Goal: Task Accomplishment & Management: Complete application form

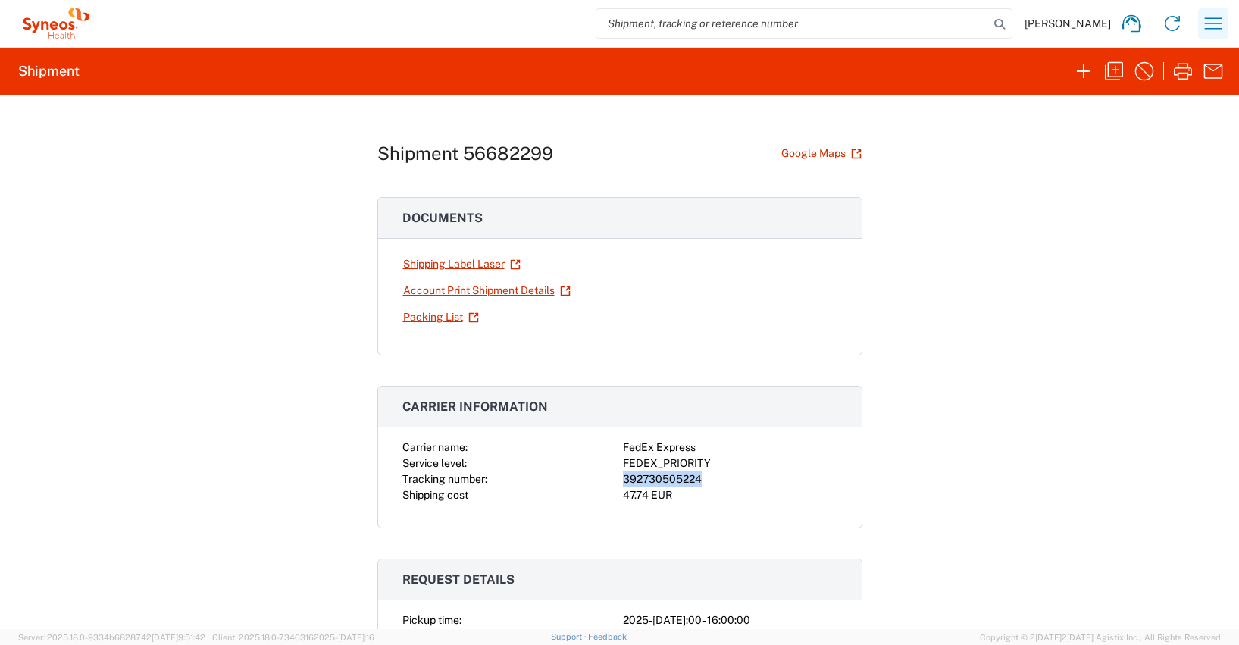
click at [1211, 20] on icon "button" at bounding box center [1213, 23] width 24 height 24
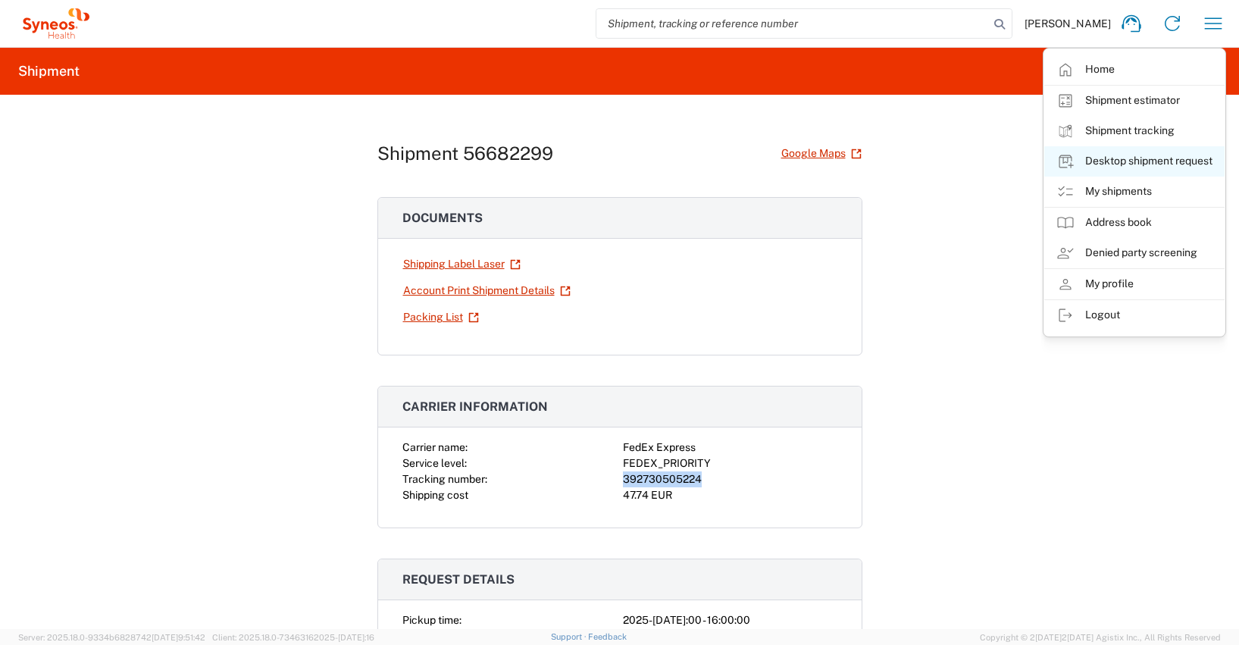
click at [1131, 161] on link "Desktop shipment request" at bounding box center [1134, 161] width 180 height 30
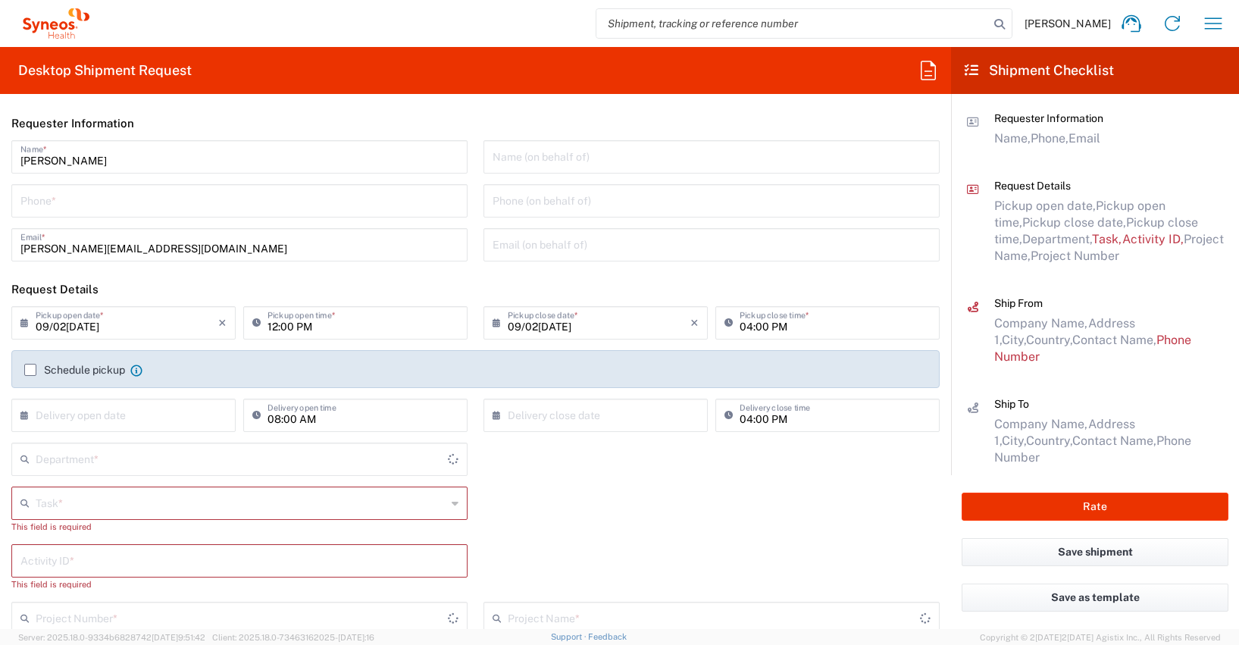
type input "[GEOGRAPHIC_DATA]"
click at [36, 203] on input "tel" at bounding box center [239, 199] width 438 height 27
type input "[PHONE_NUMBER]"
type input "[PERSON_NAME][EMAIL_ADDRESS][DOMAIN_NAME]"
type input "4510"
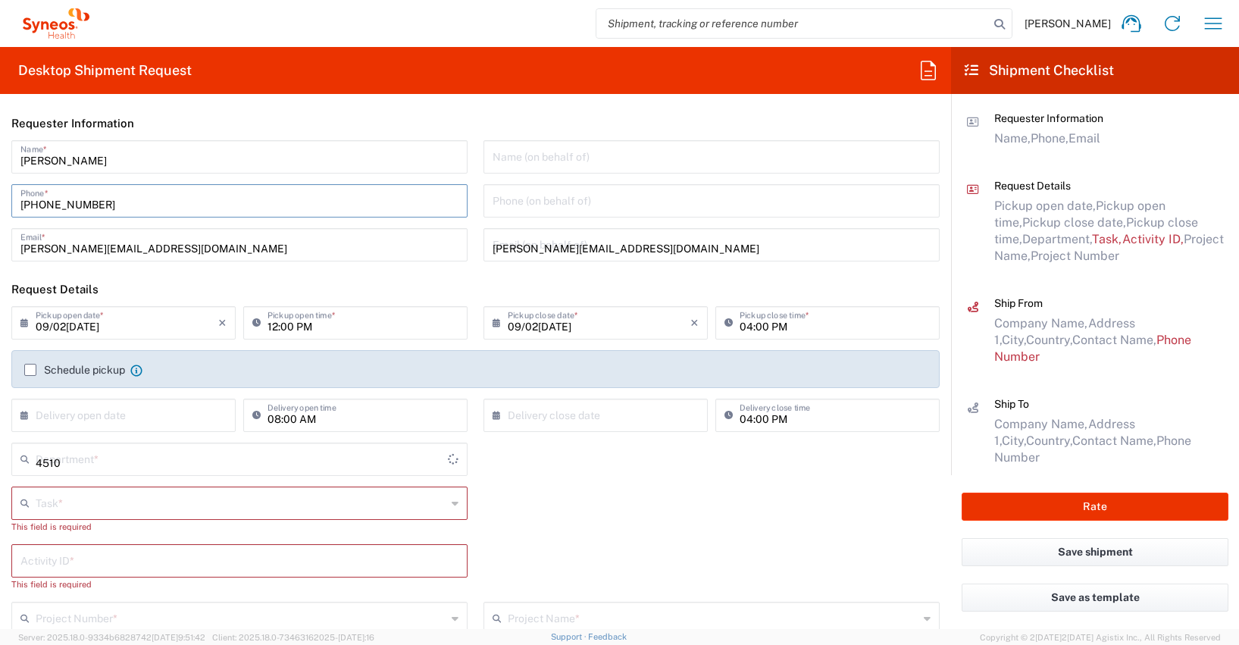
type input "Other"
type input "4510"
type input "4510 DEPARTMENTAL EXPENSE"
type input "[PHONE_NUMBER]"
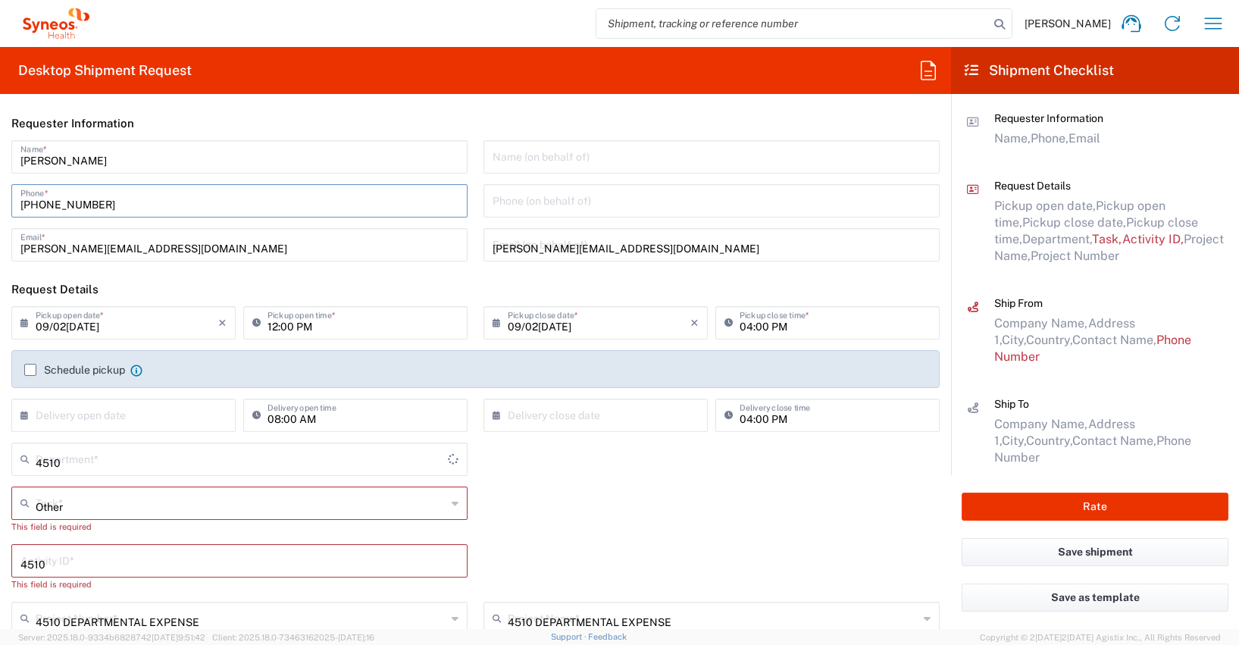
type input "[PERSON_NAME]"
type input "Siemerkusen 8"
type input "Marienheide"
type input "[GEOGRAPHIC_DATA]"
type input "51709"
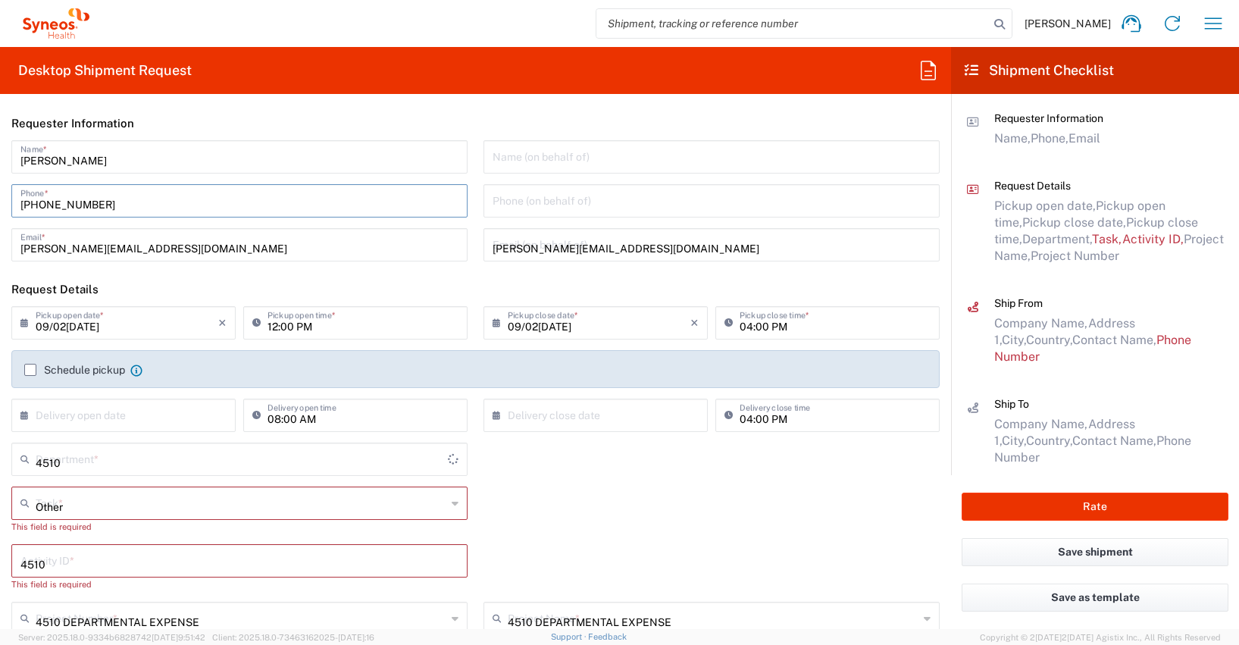
type input "[PERSON_NAME]"
type input "[PHONE_NUMBER]"
type input "[PERSON_NAME][EMAIL_ADDRESS][DOMAIN_NAME]"
type input "[US_VEHICLE_IDENTIFICATION_NUMBER]"
type input "Medium Box"
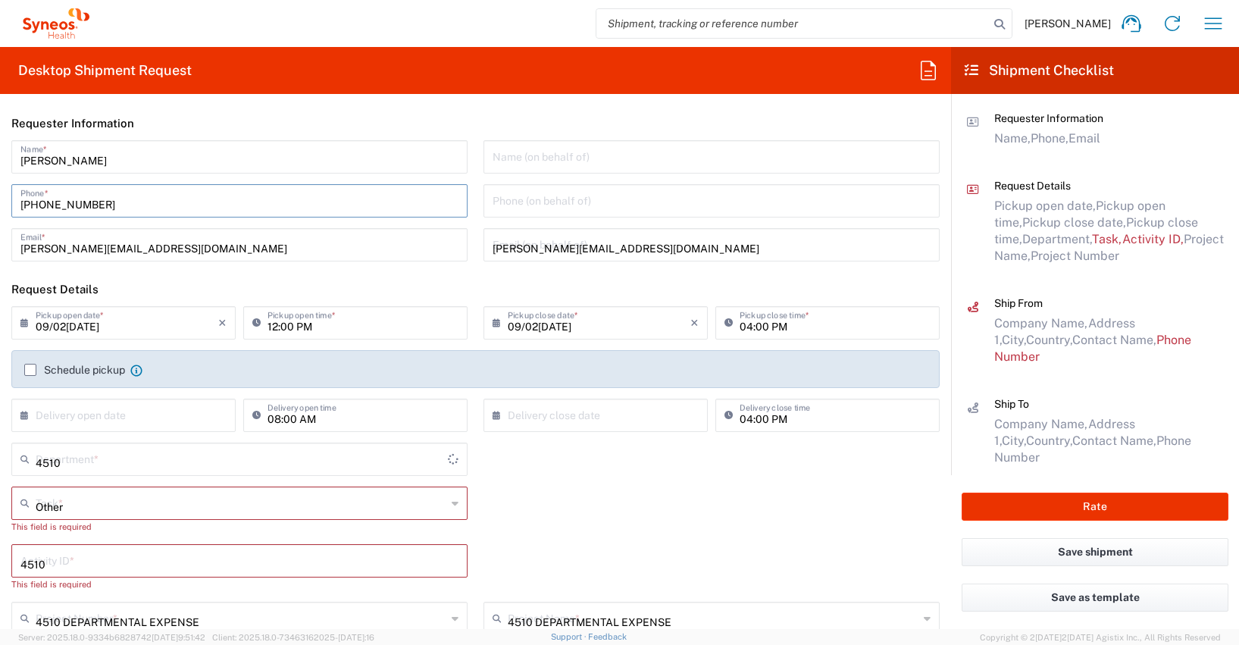
type input "1"
type input "33.02"
type input "29.21"
type input "6.35"
type input "cm"
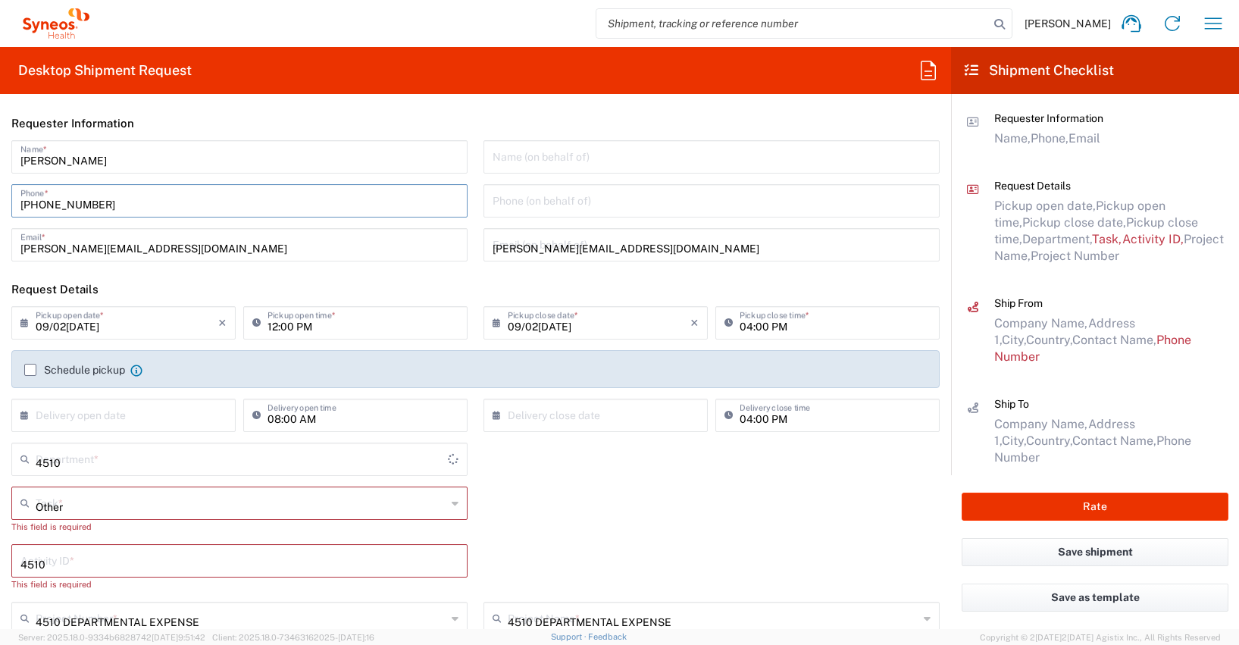
type input "2.5"
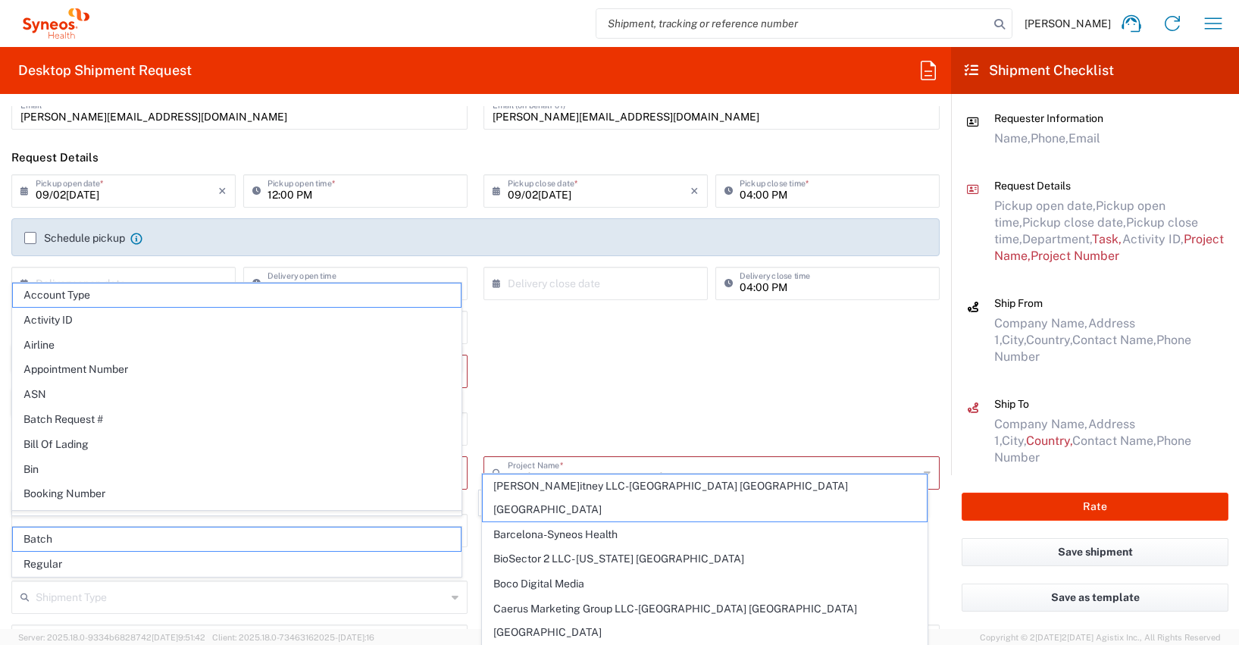
scroll to position [135, 0]
click at [29, 236] on label "Schedule pickup" at bounding box center [74, 235] width 101 height 12
click at [30, 235] on input "Schedule pickup" at bounding box center [30, 235] width 0 height 0
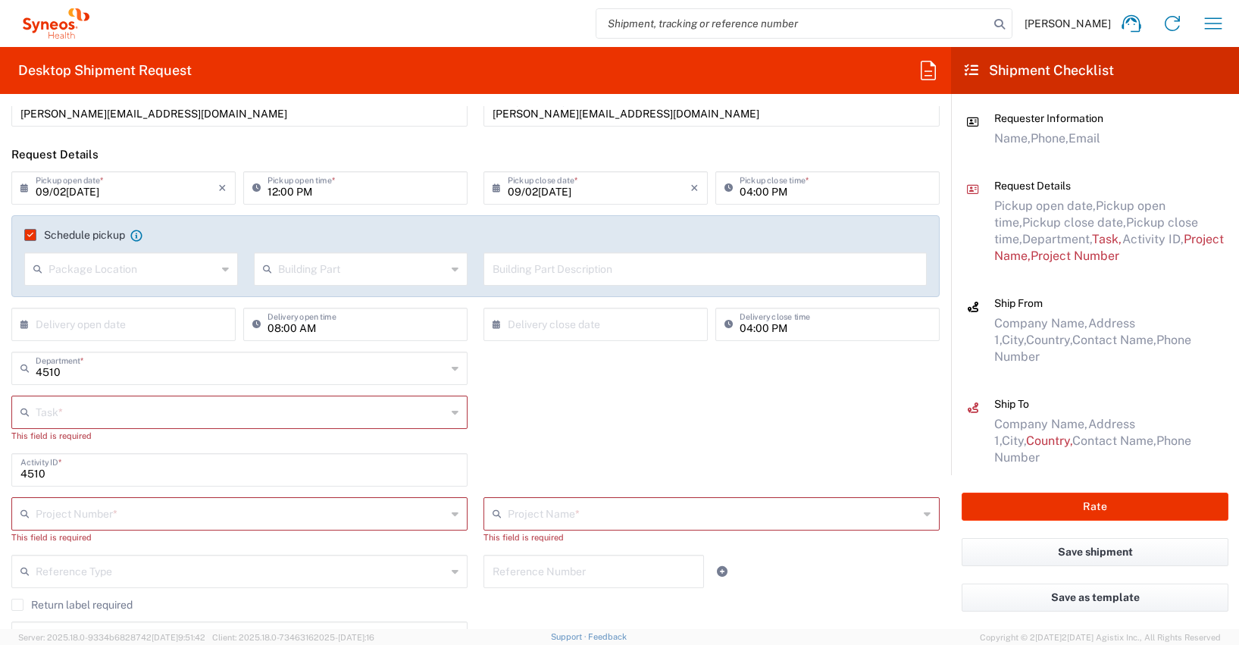
click at [48, 409] on input "text" at bounding box center [241, 411] width 411 height 27
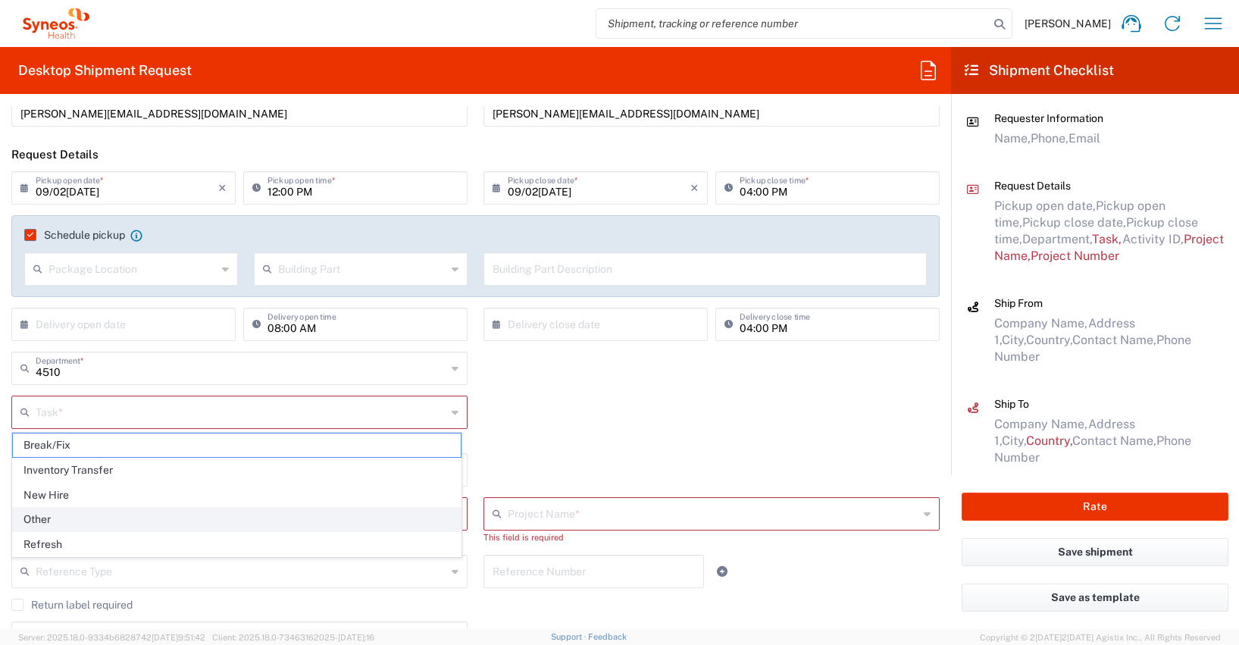
click at [37, 519] on span "Other" at bounding box center [237, 519] width 448 height 23
type input "Other"
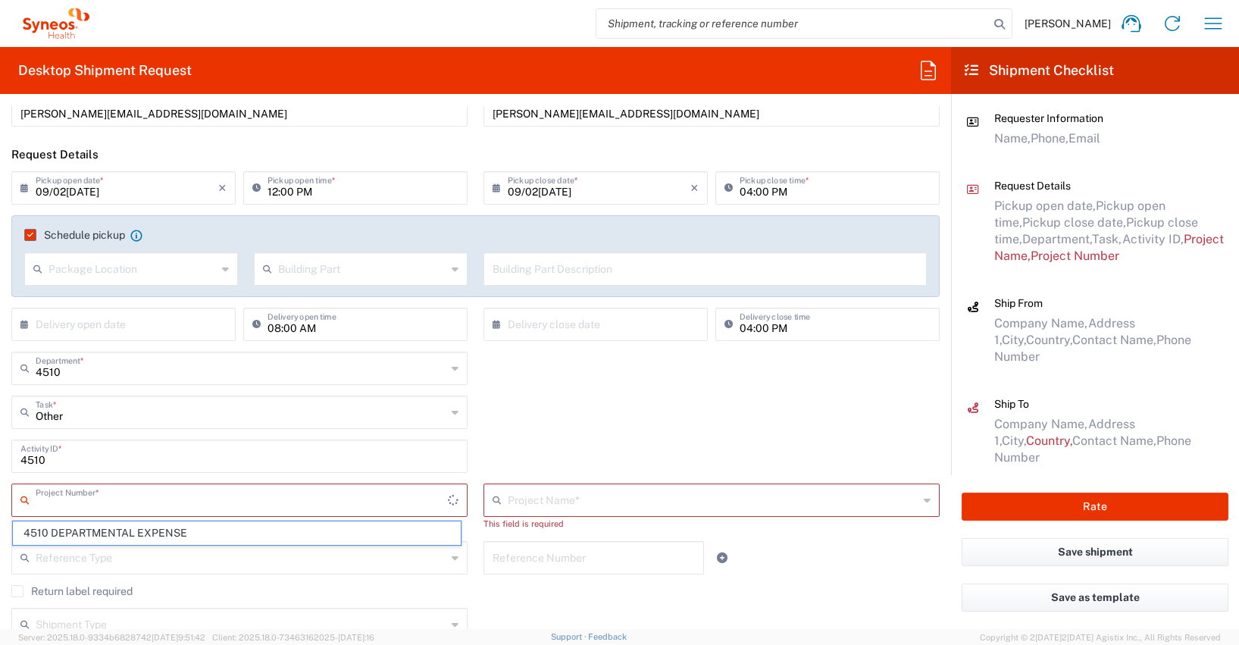
click at [42, 497] on input "text" at bounding box center [242, 499] width 412 height 27
click at [57, 533] on span "4510 DEPARTMENTAL EXPENSE" at bounding box center [237, 532] width 448 height 23
type input "4510 DEPARTMENTAL EXPENSE"
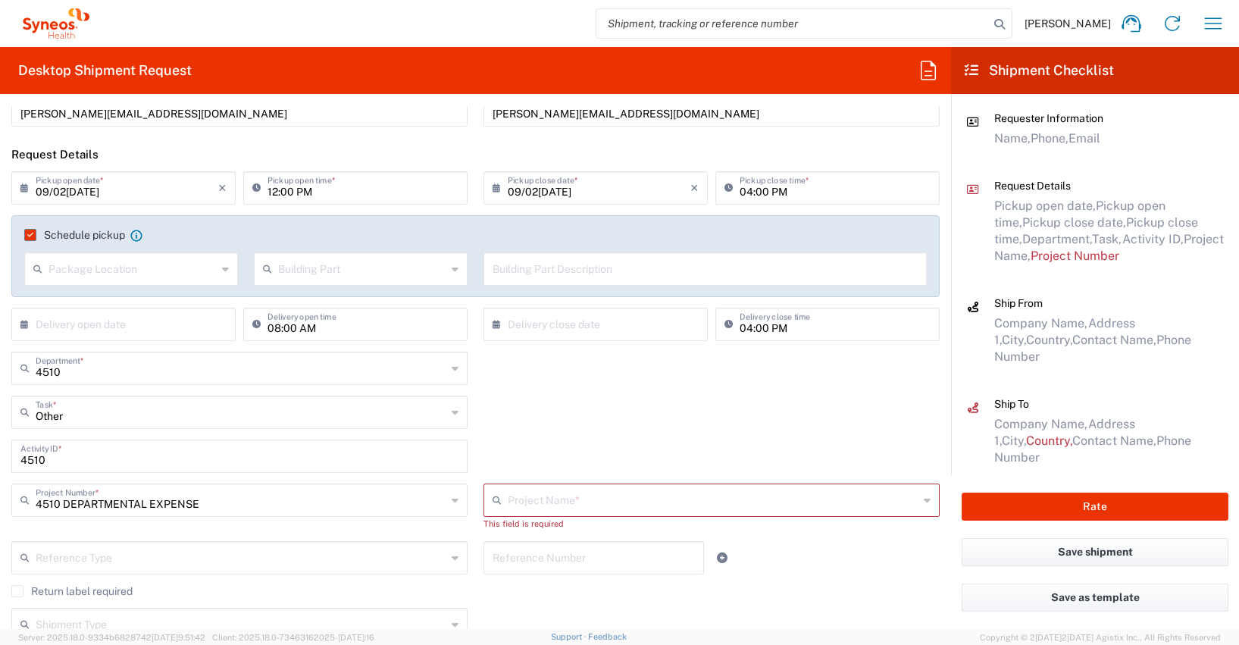
type input "4510 DEPARTMENTAL EXPENSE"
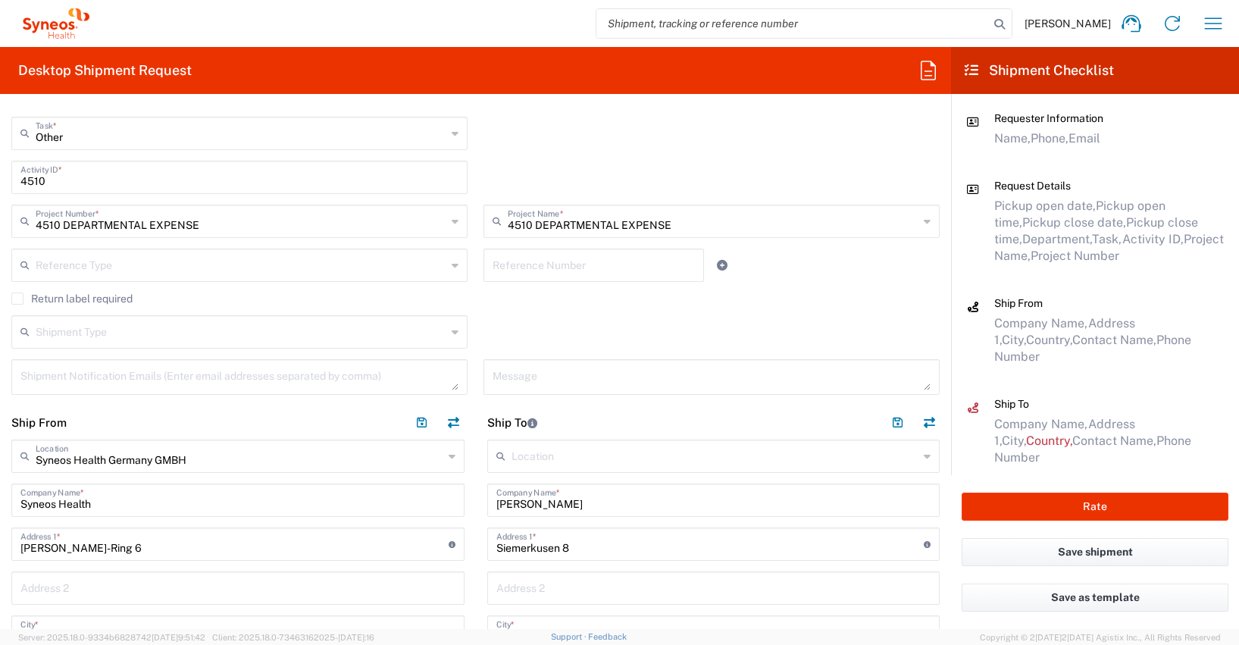
scroll to position [553, 0]
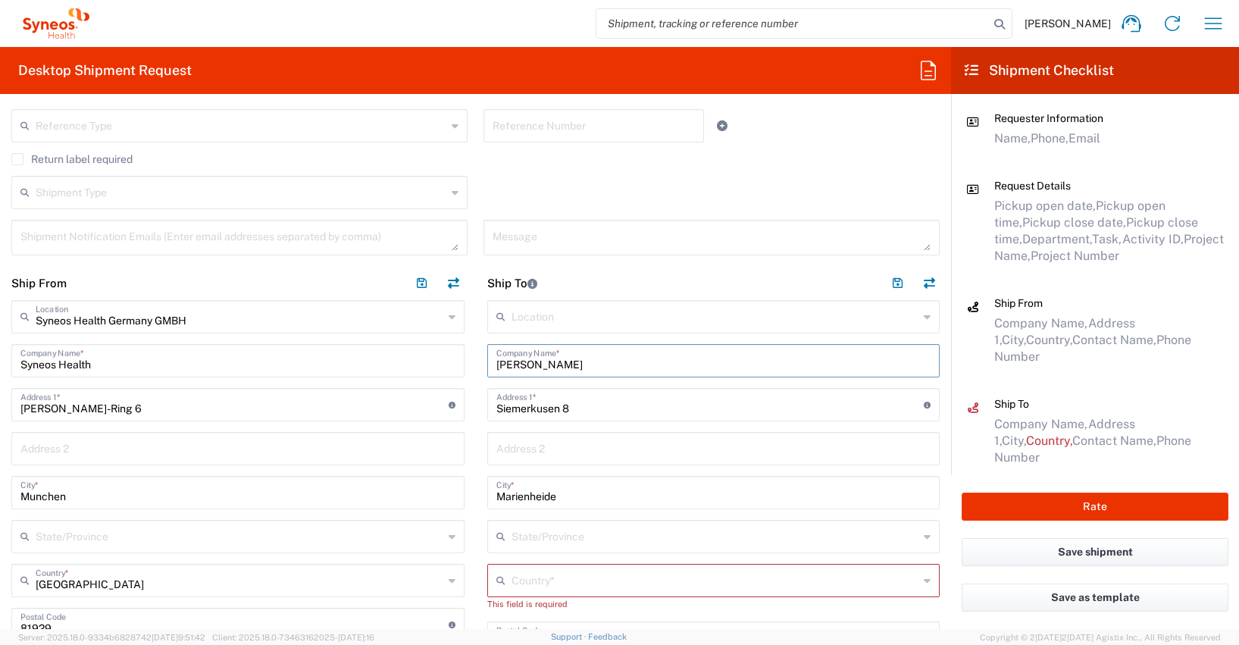
drag, startPoint x: 560, startPoint y: 365, endPoint x: 454, endPoint y: 364, distance: 106.1
click at [454, 364] on div "Ship From Syneos Health [GEOGRAPHIC_DATA] GMBH Location Syneos Health [GEOGRAPH…" at bounding box center [475, 620] width 951 height 708
paste input "yubka [PERSON_NAME]"
click at [558, 365] on input "[PERSON_NAME]a[PERSON_NAME]a" at bounding box center [713, 359] width 435 height 27
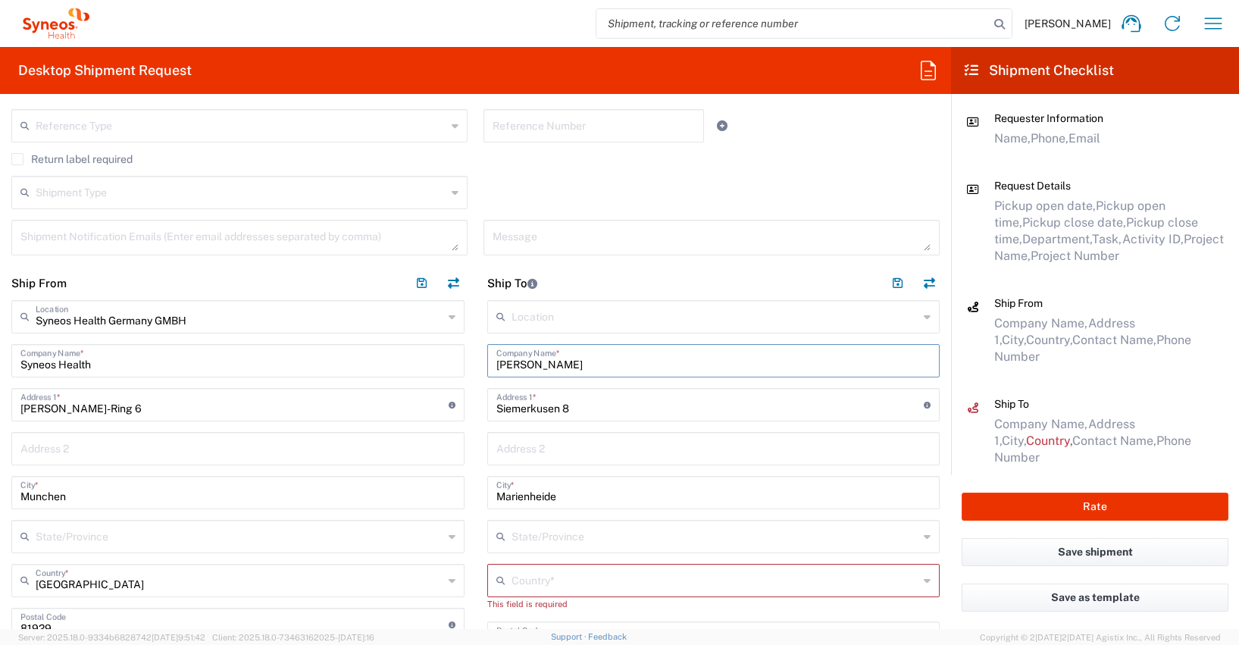
drag, startPoint x: 575, startPoint y: 364, endPoint x: 485, endPoint y: 368, distance: 90.3
click at [487, 368] on div "[PERSON_NAME] Company Name *" at bounding box center [713, 360] width 453 height 33
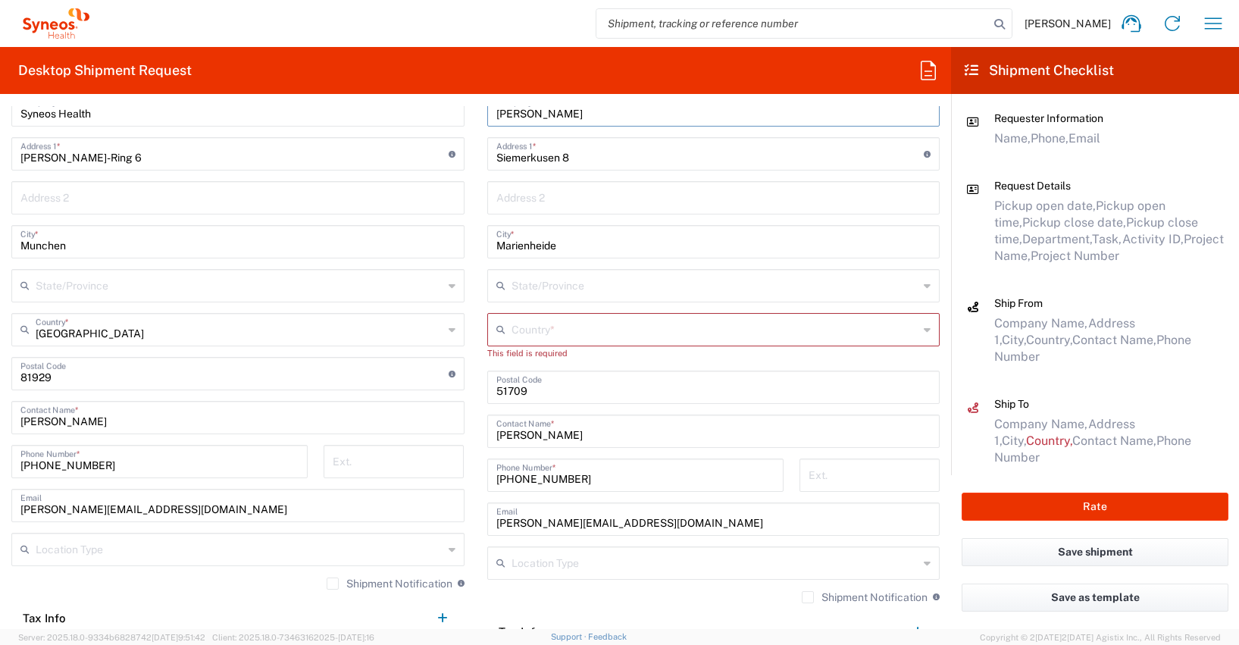
scroll to position [833, 0]
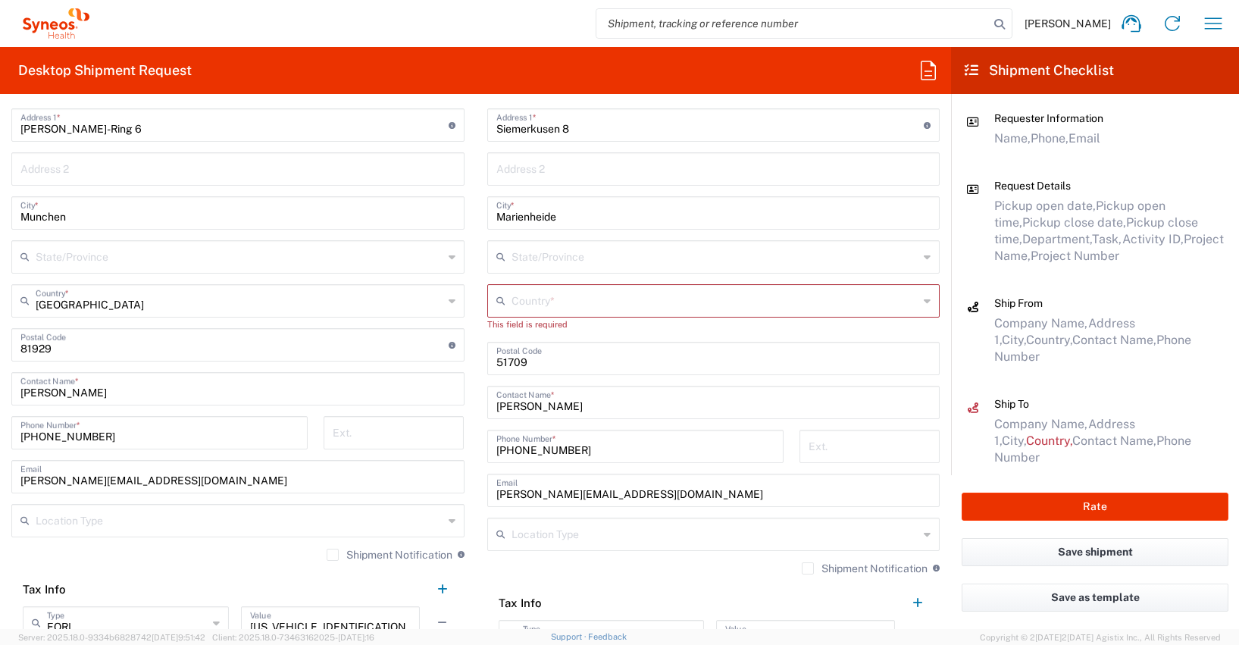
type input "[PERSON_NAME]"
drag, startPoint x: 563, startPoint y: 406, endPoint x: 460, endPoint y: 401, distance: 103.2
click at [460, 401] on div "Ship From Syneos Health [GEOGRAPHIC_DATA] GMBH Location Syneos Health [GEOGRAPH…" at bounding box center [475, 340] width 951 height 708
paste input "[PERSON_NAME]"
type input "[PERSON_NAME]"
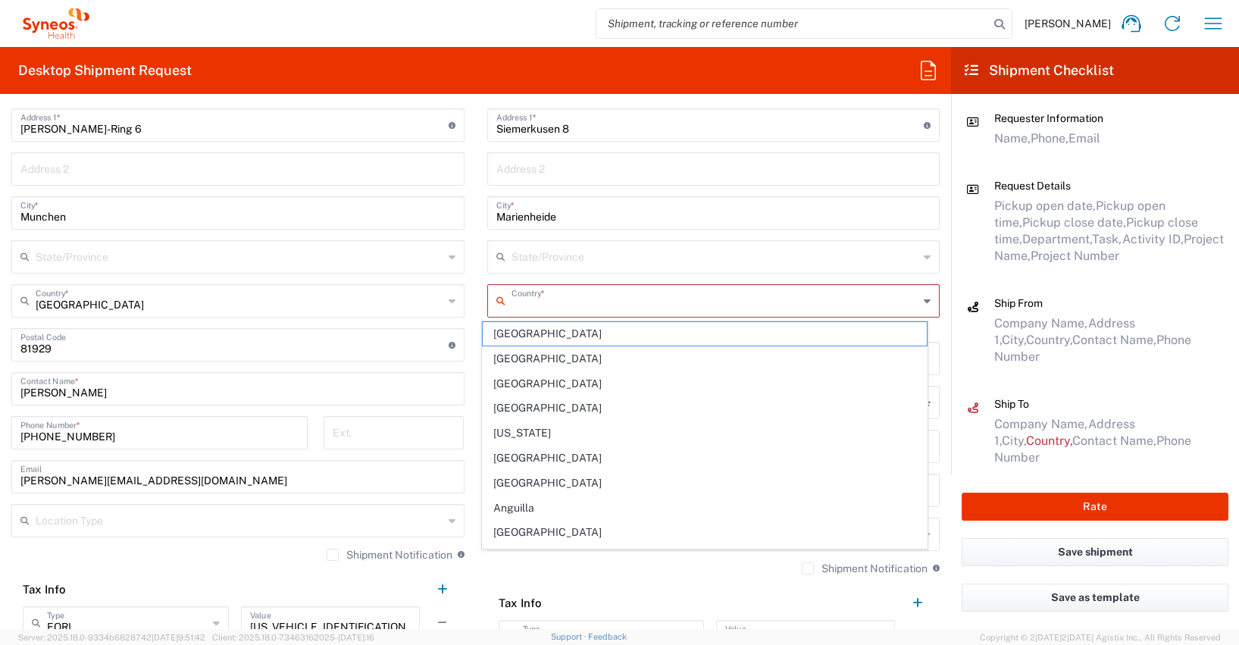
click at [517, 307] on input "text" at bounding box center [716, 299] width 408 height 27
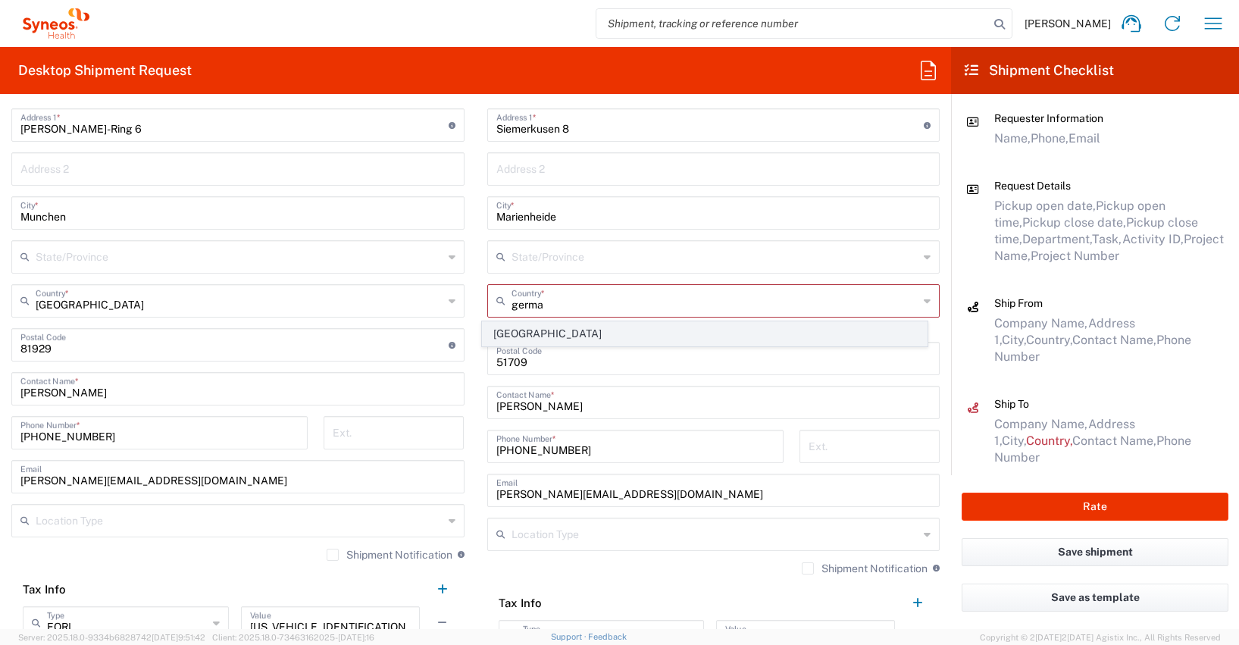
click at [516, 333] on span "[GEOGRAPHIC_DATA]" at bounding box center [705, 333] width 444 height 23
type input "[GEOGRAPHIC_DATA]"
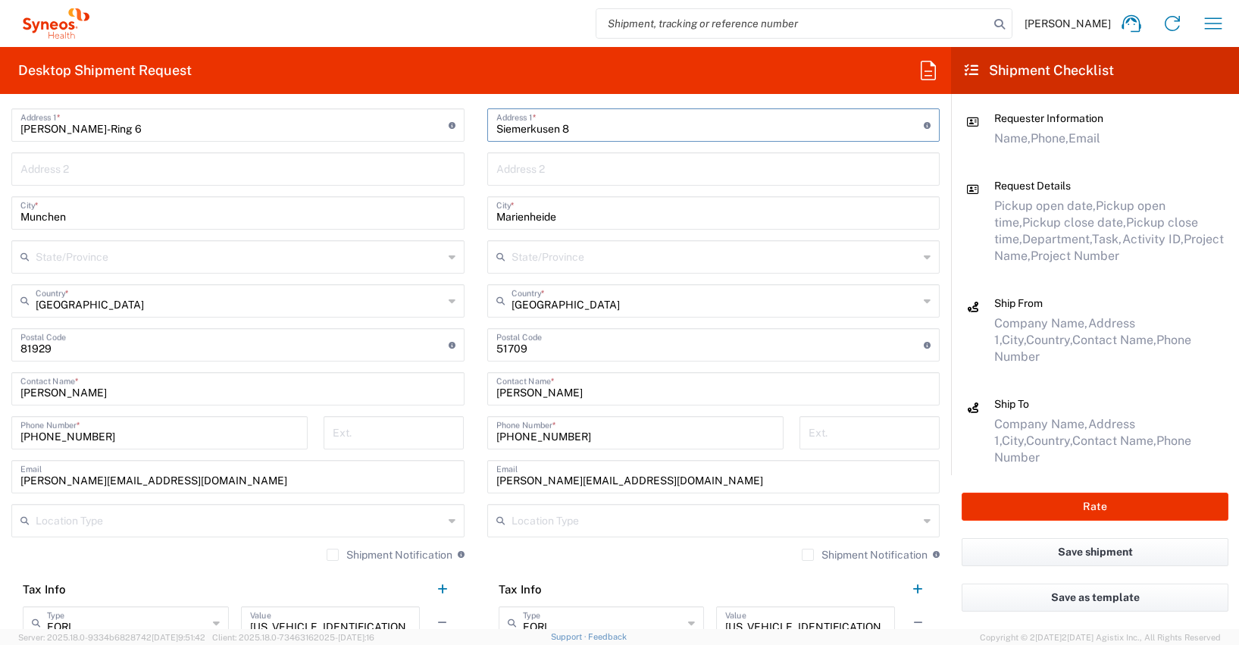
drag, startPoint x: 579, startPoint y: 127, endPoint x: 442, endPoint y: 139, distance: 137.6
click at [442, 139] on div "Ship From Syneos Health [GEOGRAPHIC_DATA] GMBH Location Syneos Health [GEOGRAPH…" at bounding box center [475, 340] width 951 height 708
paste input "Ginster weg. 22"
click at [584, 126] on input "Ginster weg. 22 8" at bounding box center [710, 124] width 428 height 27
type input "Ginster weg. 22"
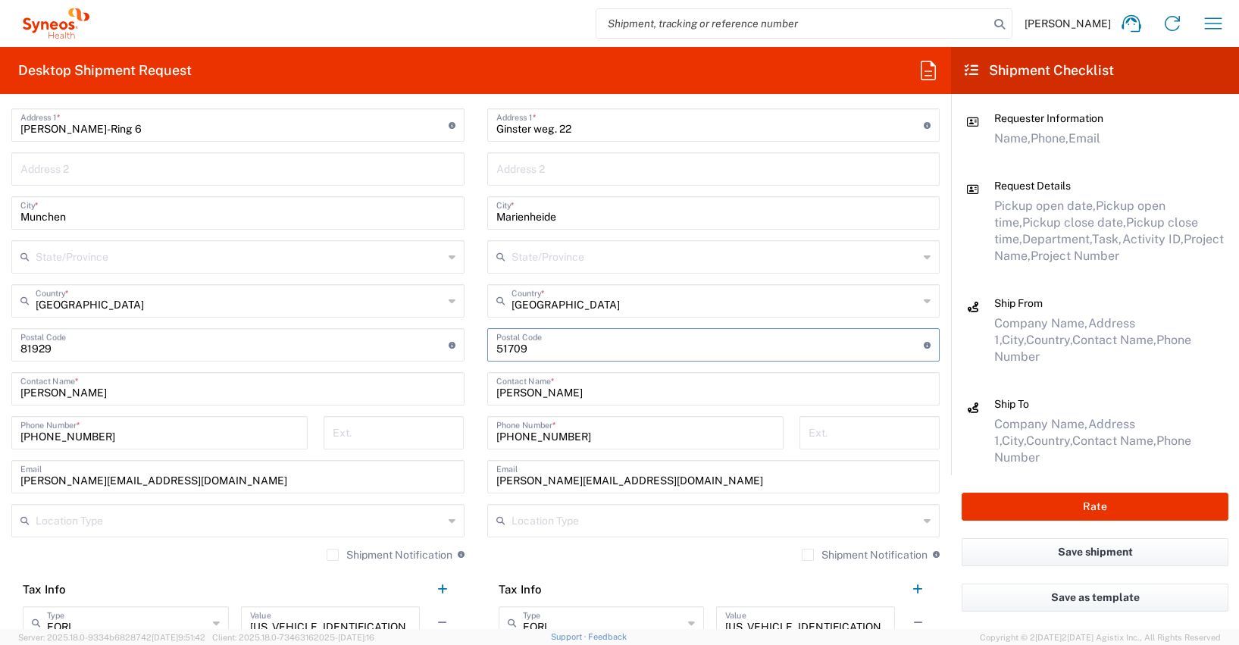
click at [502, 347] on input "undefined" at bounding box center [710, 343] width 428 height 27
type input "50169"
click at [512, 216] on input "Marienheide" at bounding box center [713, 212] width 435 height 27
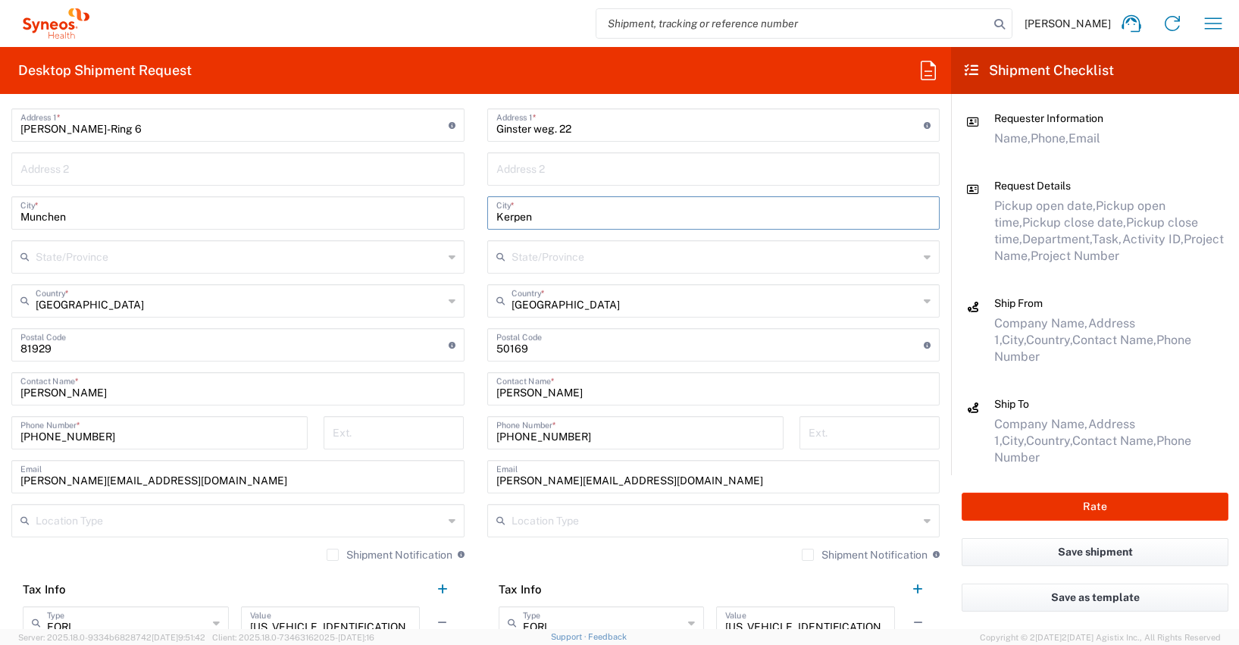
type input "Kerpen"
drag, startPoint x: 577, startPoint y: 433, endPoint x: 470, endPoint y: 443, distance: 108.1
click at [464, 441] on div "Ship From Syneos Health [GEOGRAPHIC_DATA] GMBH Location Syneos Health [GEOGRAPH…" at bounding box center [475, 340] width 951 height 708
paste input "[PHONE_NUMBER]"
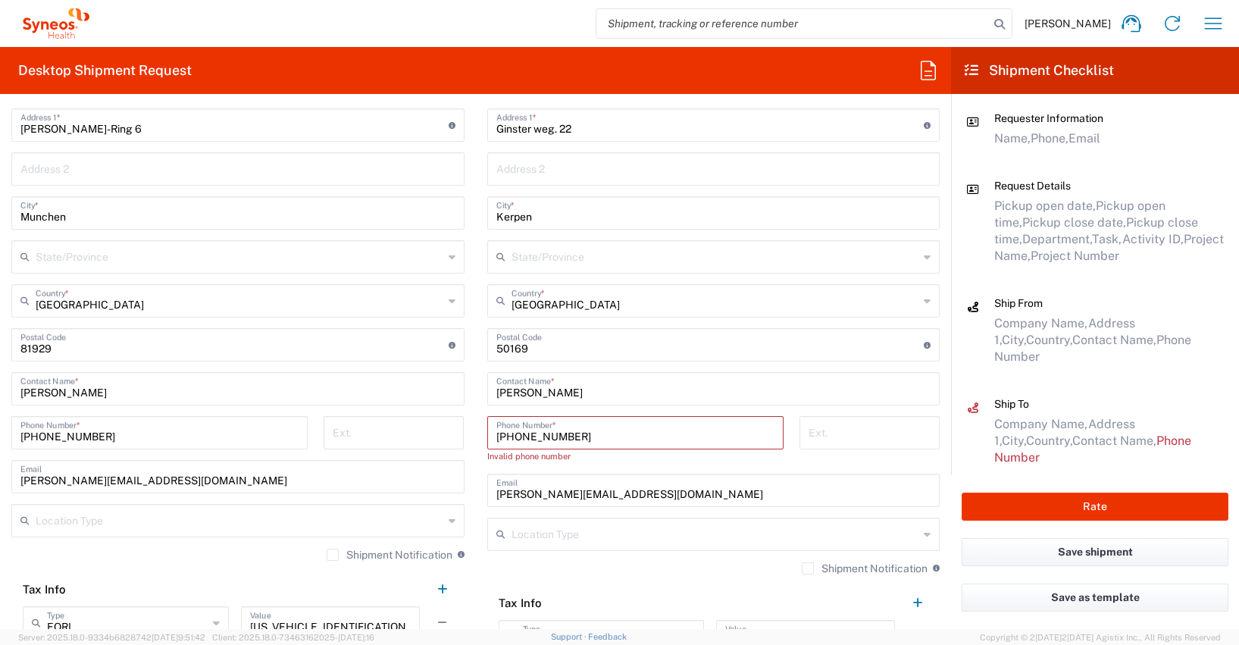
click at [496, 436] on input "[PHONE_NUMBER]" at bounding box center [635, 431] width 278 height 27
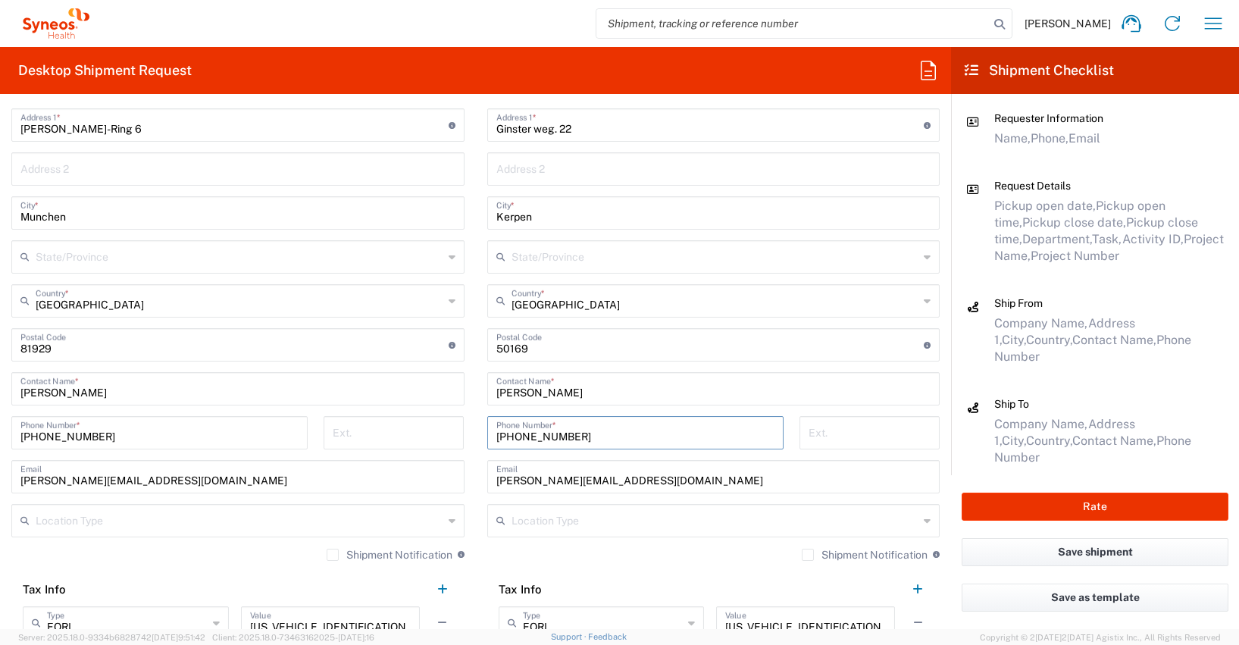
type input "[PHONE_NUMBER]"
drag, startPoint x: 658, startPoint y: 480, endPoint x: 474, endPoint y: 476, distance: 184.2
click at [476, 476] on main "Location [PERSON_NAME]y LLC-[GEOGRAPHIC_DATA] [GEOGRAPHIC_DATA] [GEOGRAPHIC_DAT…" at bounding box center [714, 335] width 476 height 630
paste input "yubka.nikolova"
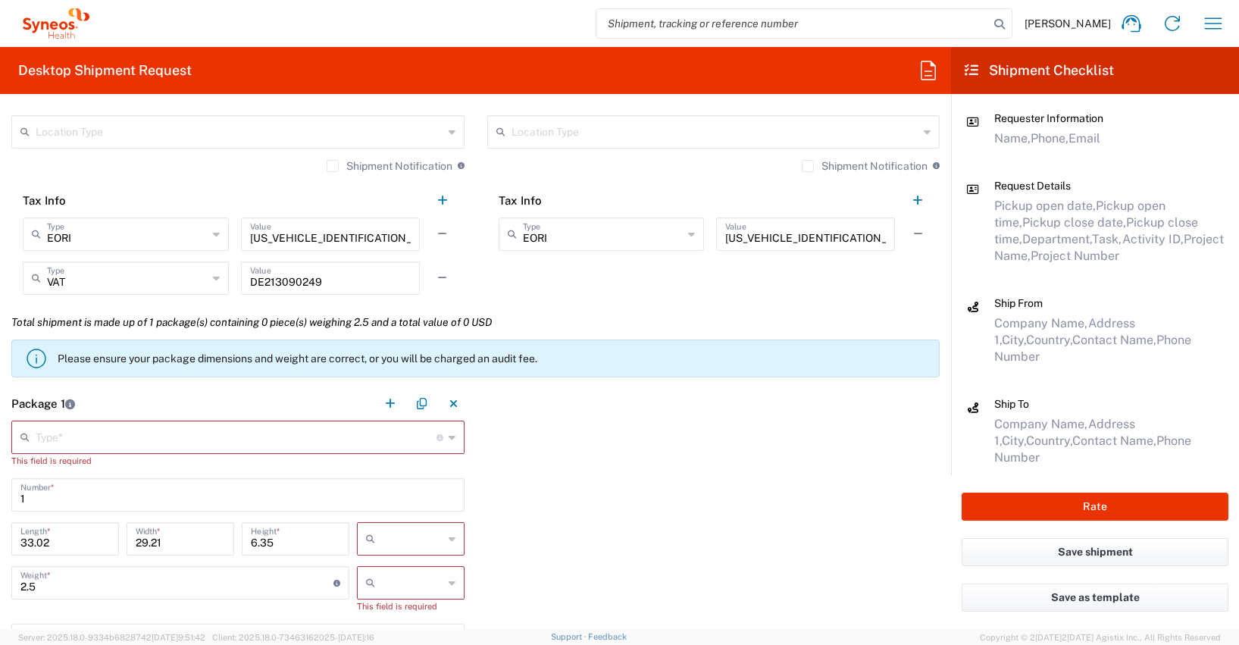
scroll to position [1268, 0]
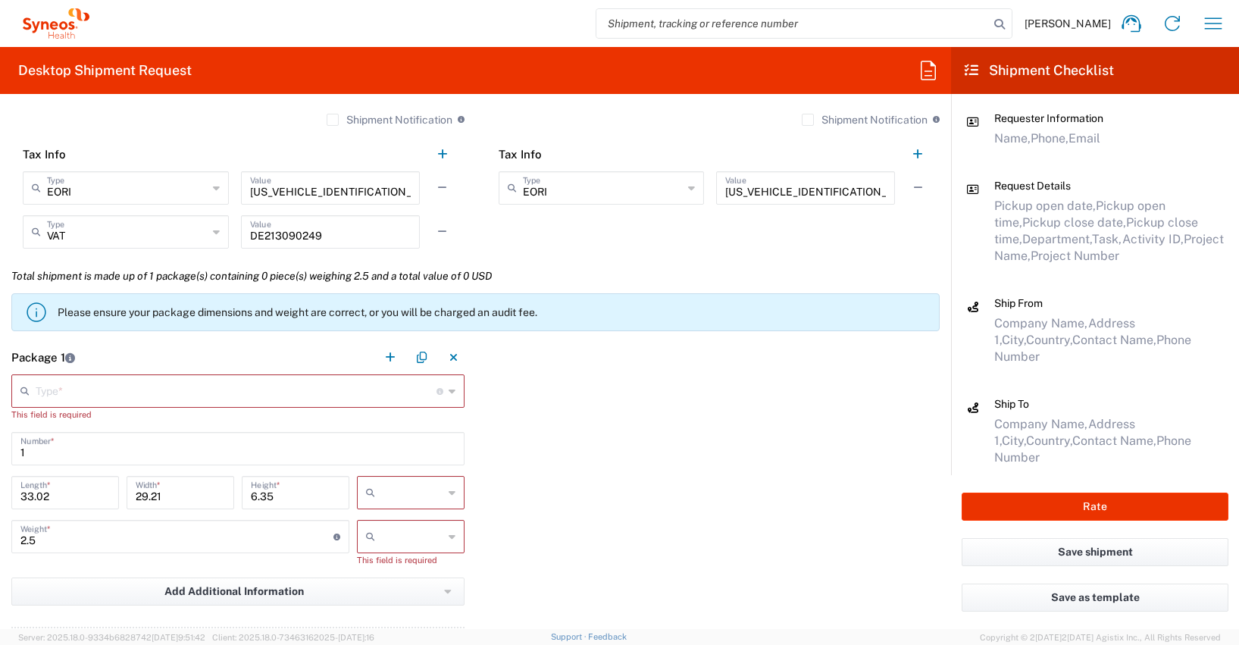
type input "[EMAIL_ADDRESS][DOMAIN_NAME]"
click at [43, 386] on input "text" at bounding box center [236, 390] width 401 height 27
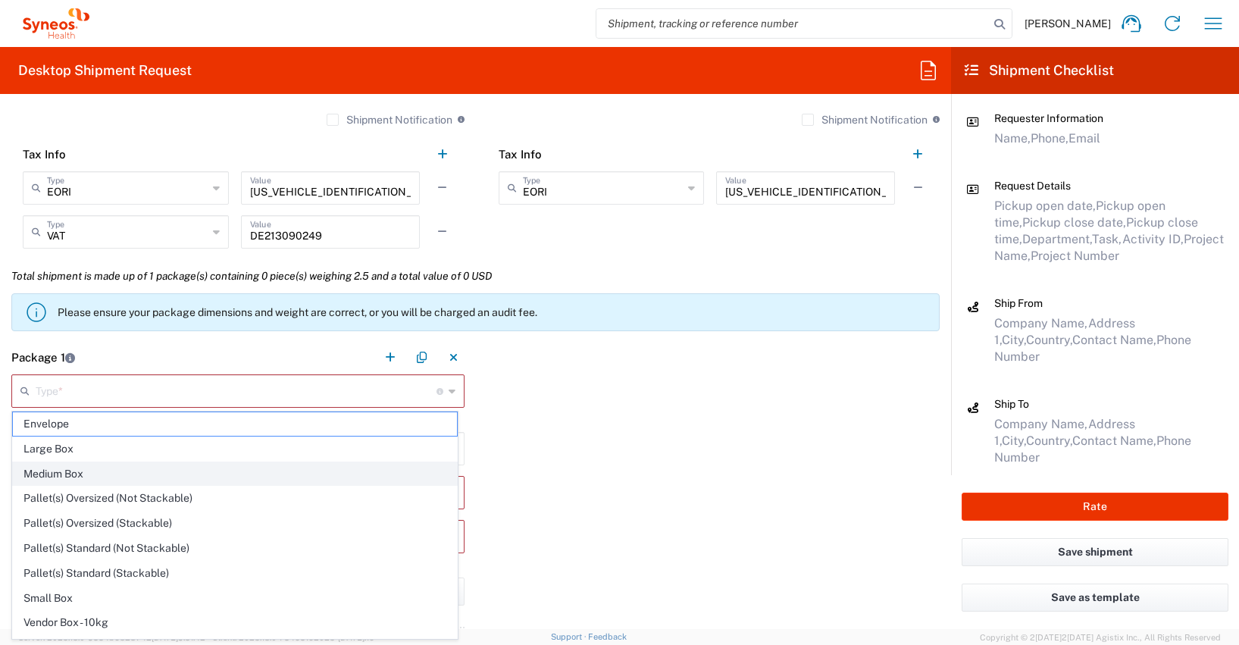
click at [61, 471] on span "Medium Box" at bounding box center [235, 473] width 444 height 23
type input "Medium Box"
type input "13"
type input "11.5"
type input "2.5"
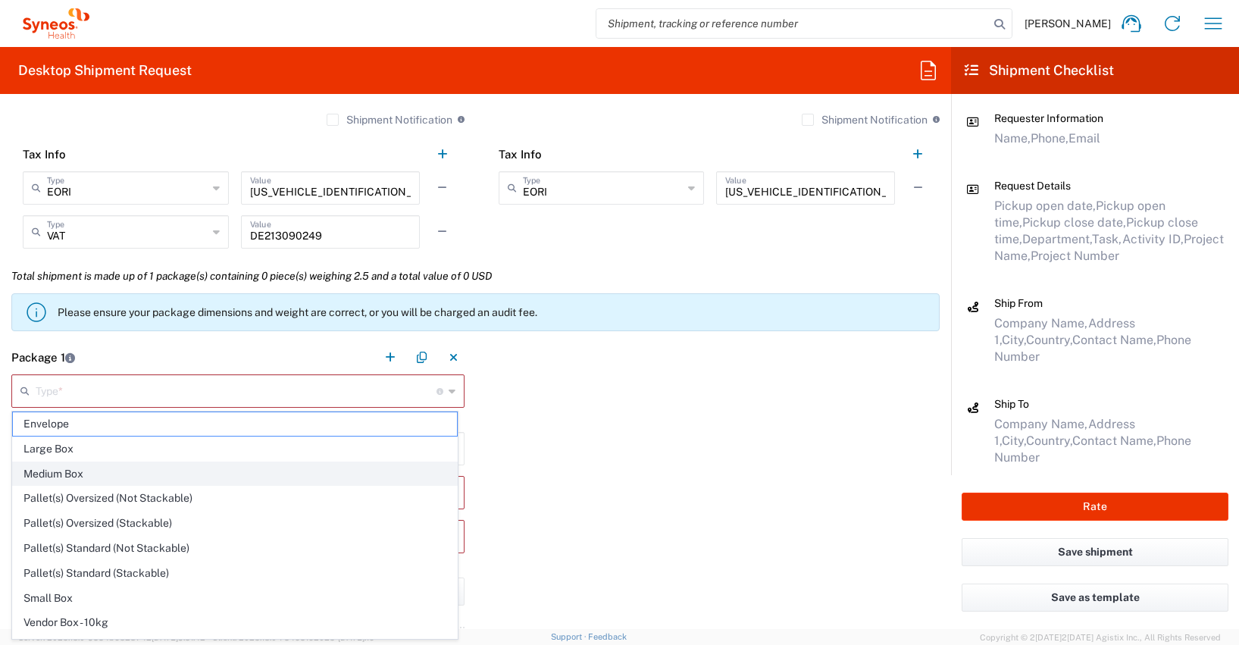
type input "in"
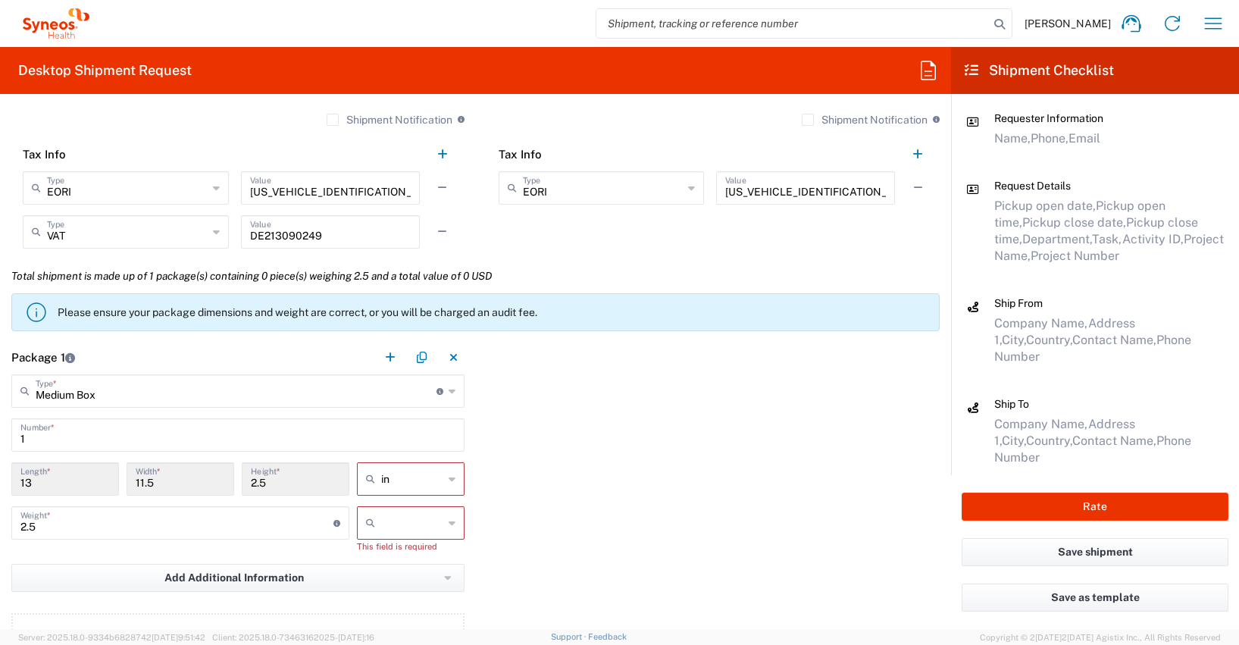
click at [449, 480] on icon at bounding box center [452, 479] width 7 height 24
click at [374, 534] on span "cm" at bounding box center [405, 536] width 103 height 23
type input "33.02"
type input "29.21"
type input "6.35"
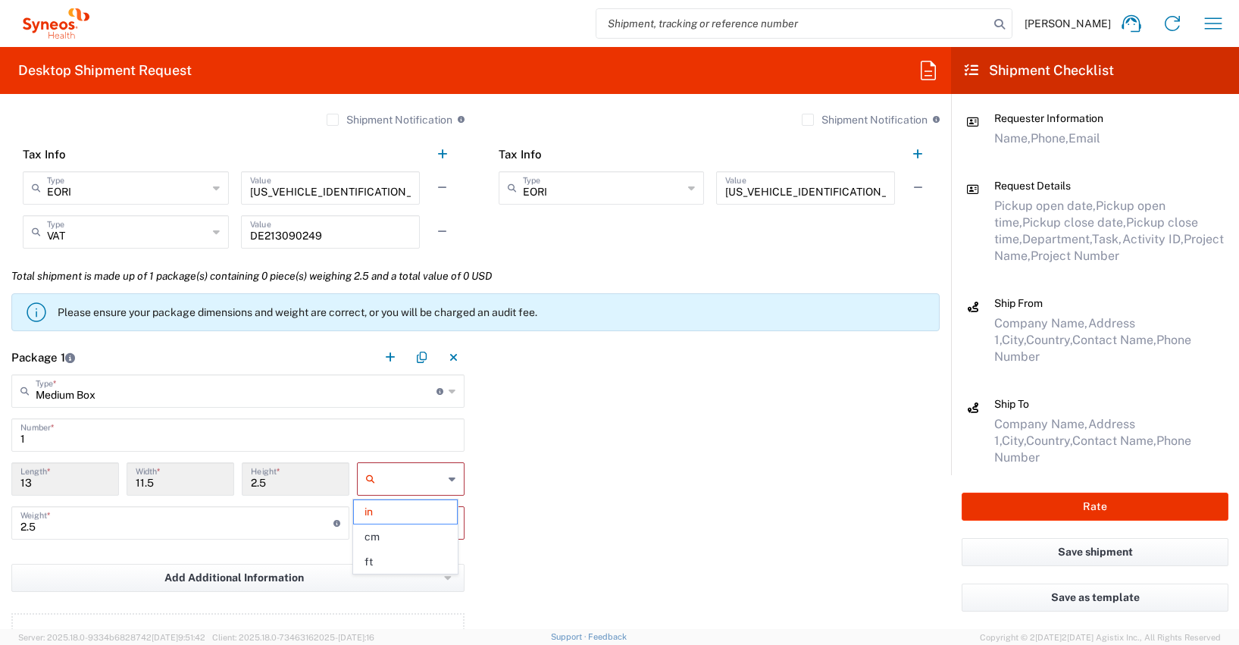
type input "cm"
click at [449, 527] on icon at bounding box center [452, 523] width 7 height 24
click at [384, 555] on span "kgs" at bounding box center [405, 555] width 103 height 23
type input "kgs"
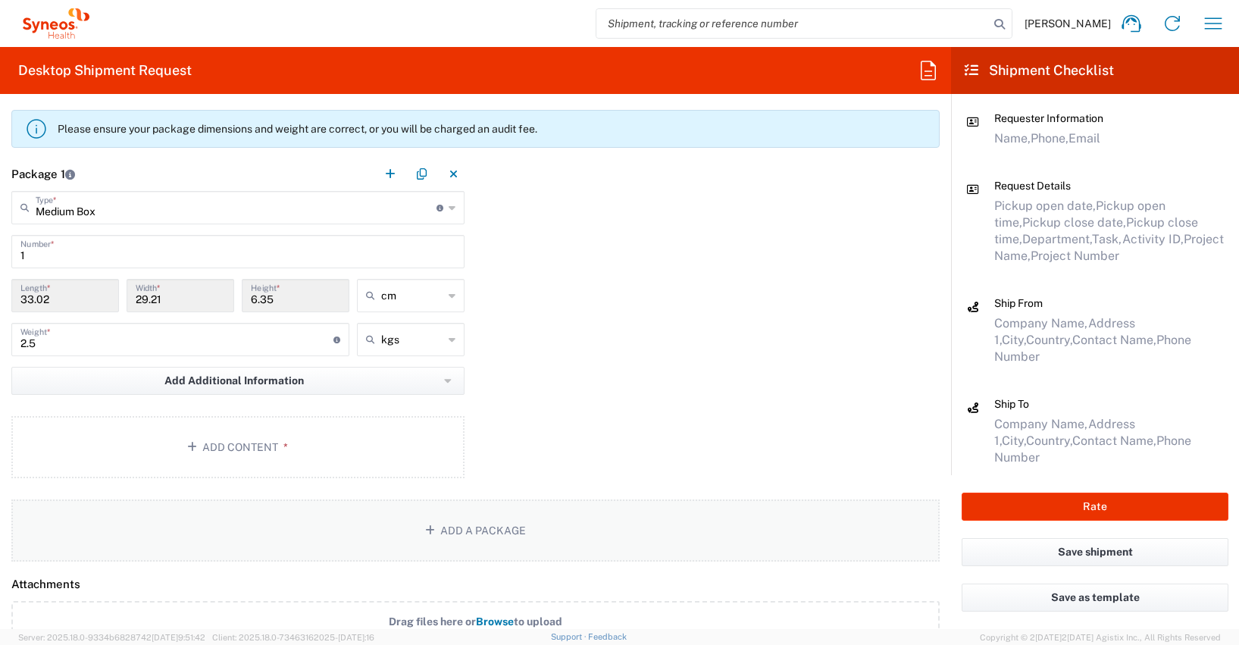
scroll to position [1471, 0]
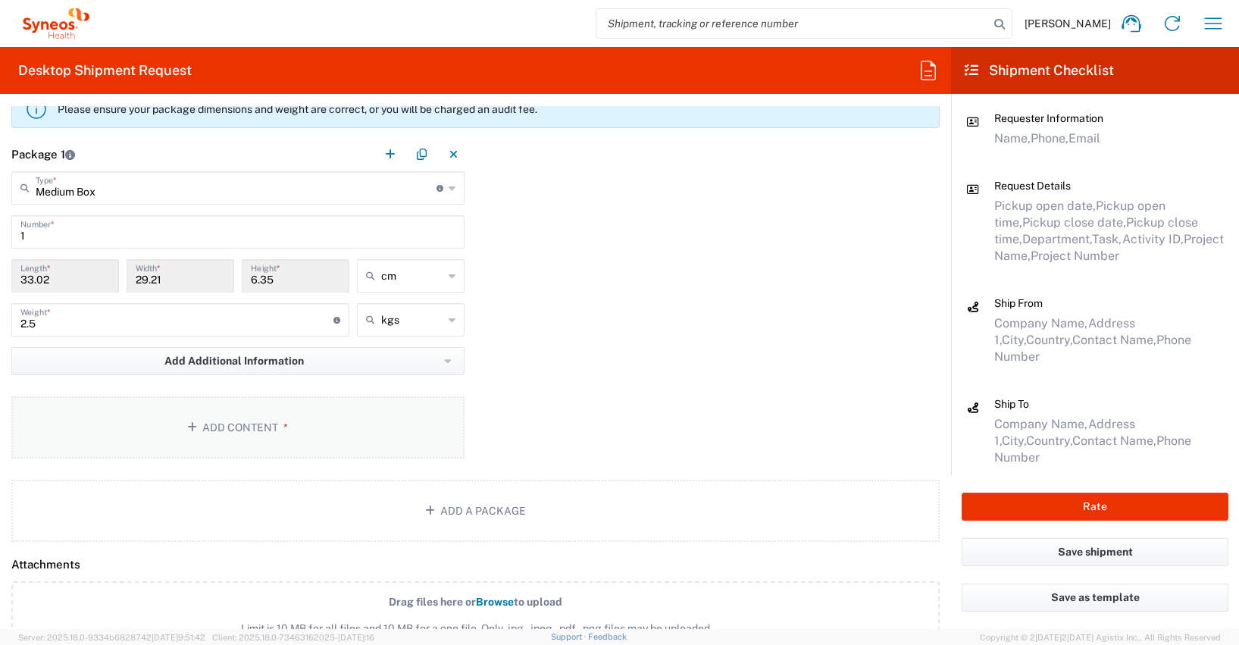
click at [245, 426] on button "Add Content *" at bounding box center [237, 427] width 453 height 62
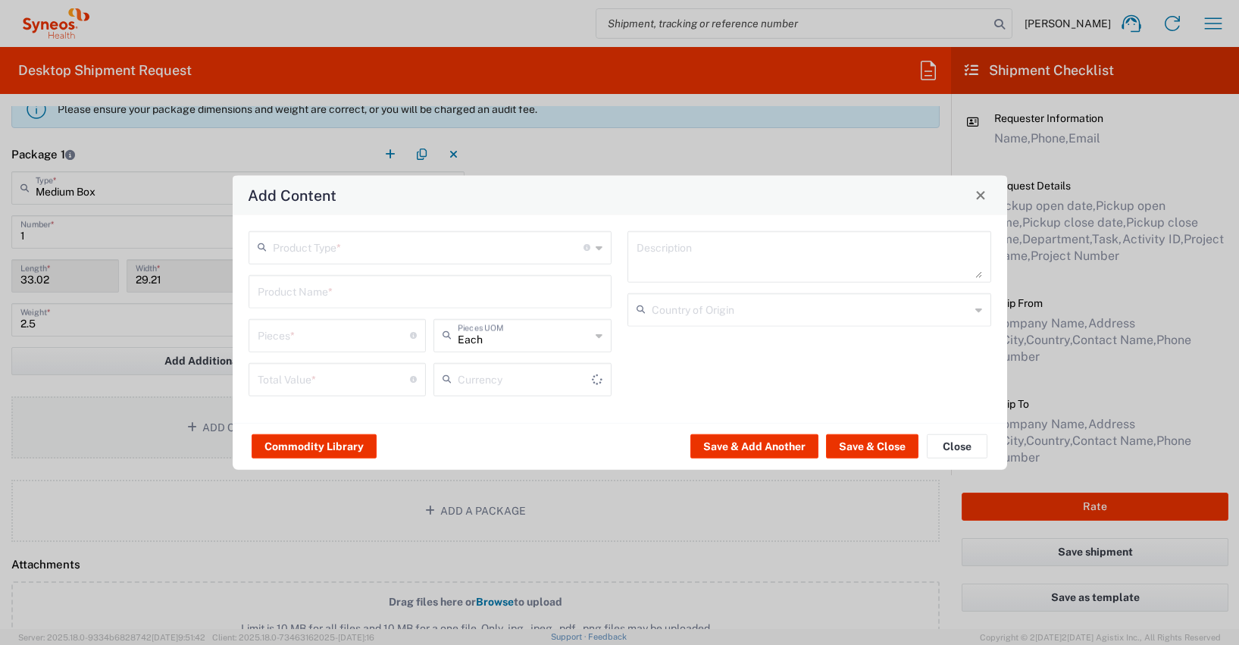
type input "US Dollar"
click at [299, 447] on button "Commodity Library" at bounding box center [314, 446] width 125 height 24
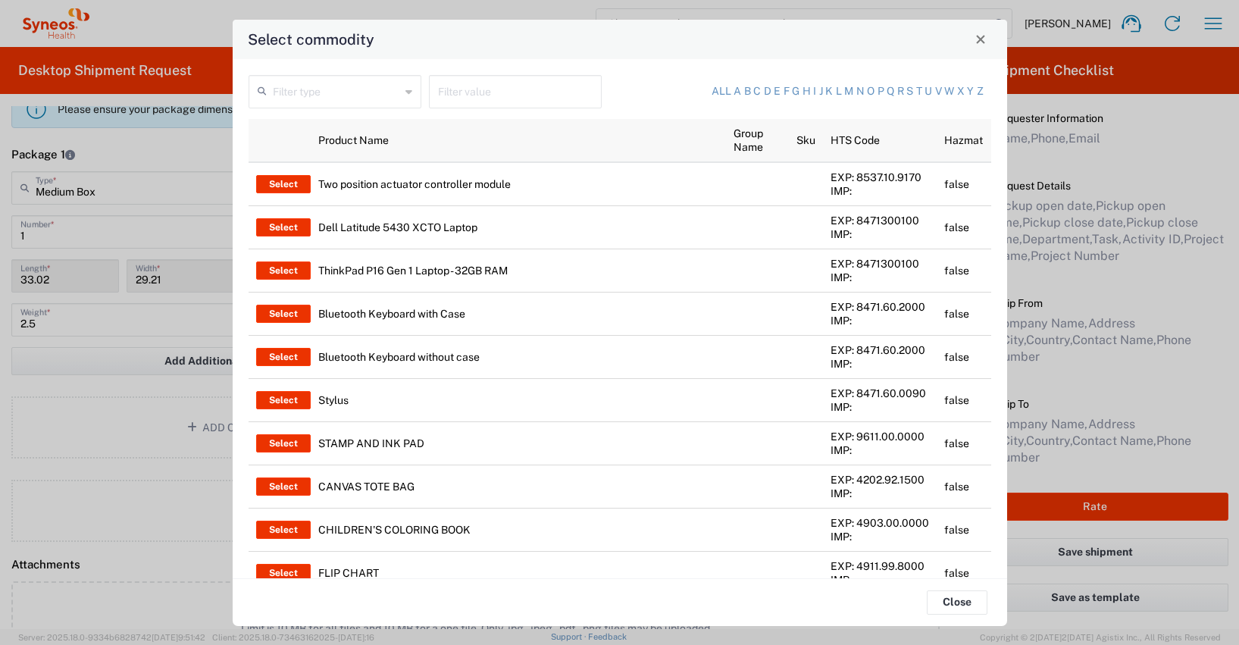
click at [438, 92] on input "text" at bounding box center [515, 90] width 155 height 27
type input "thinkpad"
click at [357, 87] on input "text" at bounding box center [336, 90] width 127 height 27
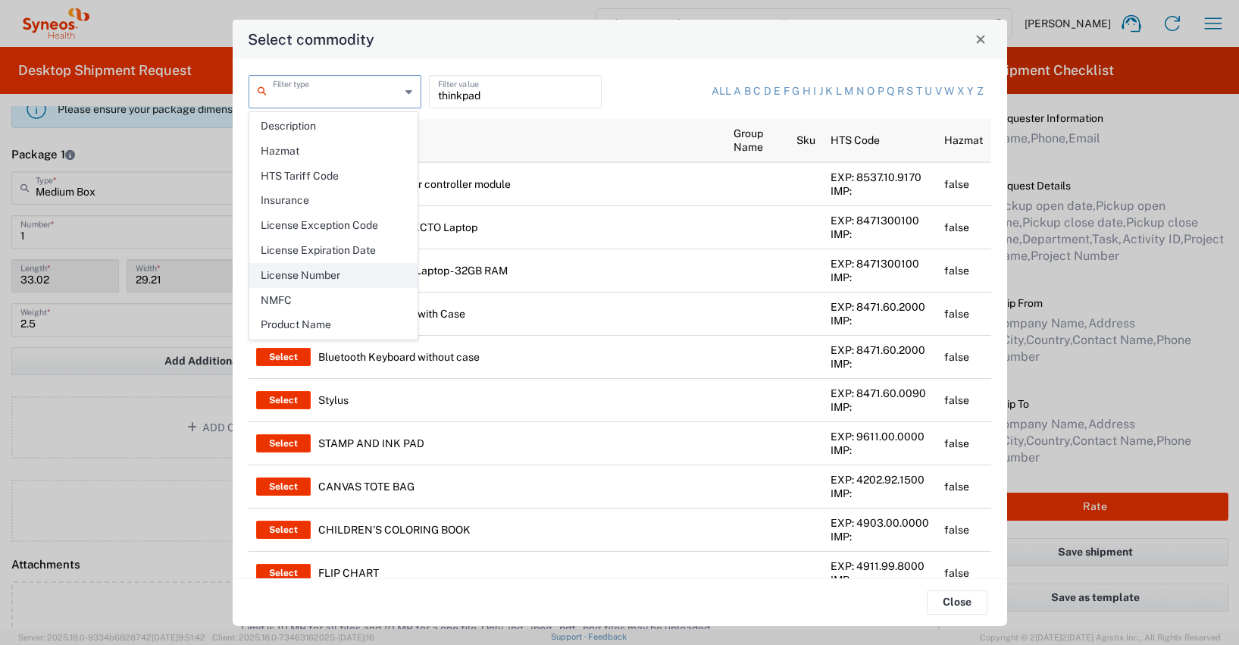
scroll to position [201, 0]
click at [302, 294] on span "Product Name" at bounding box center [333, 295] width 167 height 23
type input "Product Name"
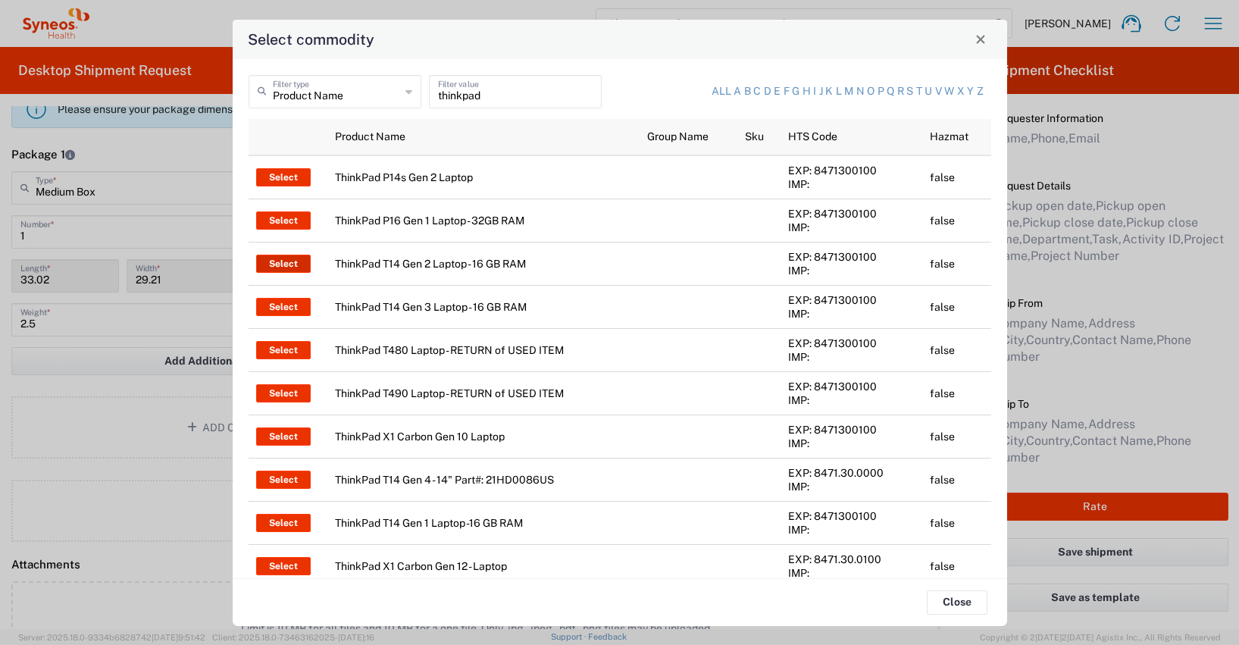
click at [289, 259] on button "Select" at bounding box center [283, 264] width 55 height 18
type input "ThinkPad T14 Gen 2 Laptop - 16 GB RAM"
type input "1"
type textarea "Intel Core i7-1156G7 vProÂ® Processor - 14"- 16 GB RAM - 512 GB SSD"
type input "[GEOGRAPHIC_DATA]"
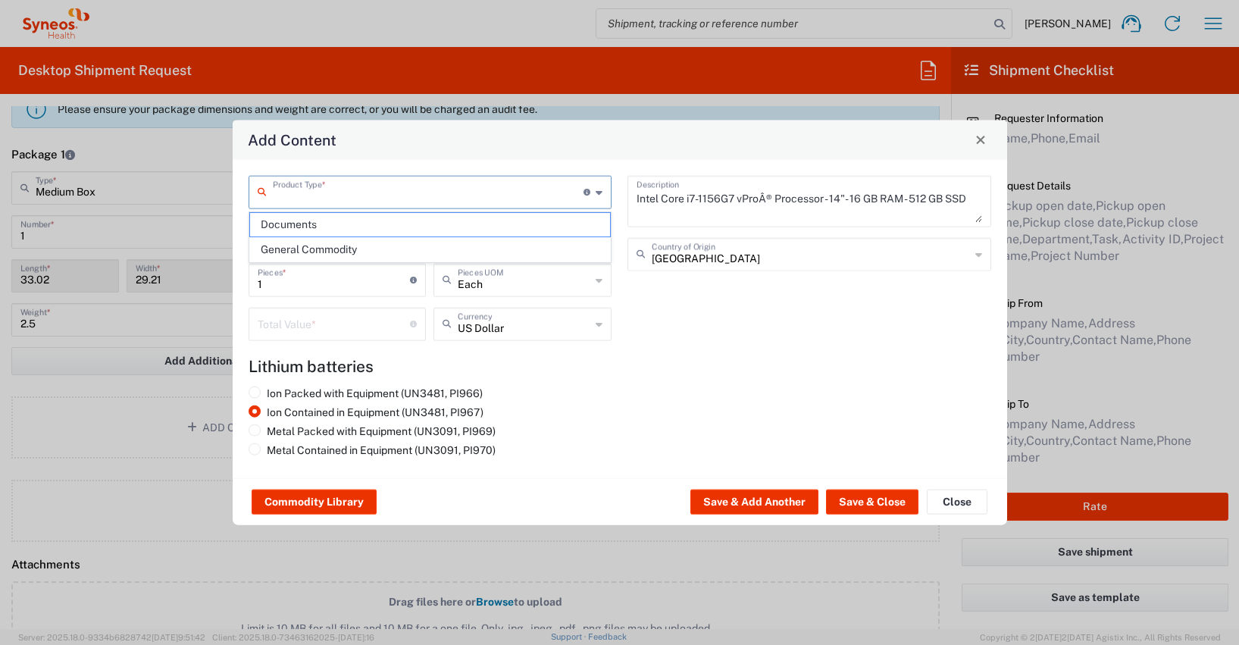
click at [299, 202] on input "text" at bounding box center [428, 190] width 311 height 27
click at [287, 248] on span "General Commodity" at bounding box center [430, 249] width 361 height 23
type input "General Commodity"
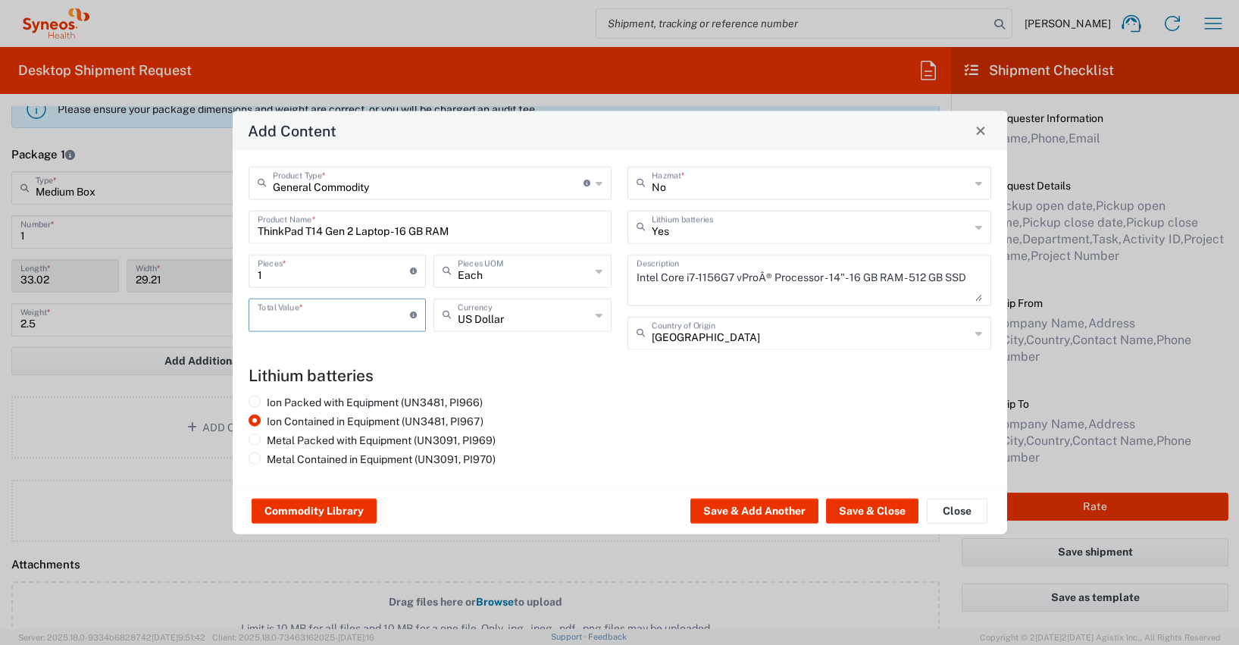
click at [288, 320] on input "number" at bounding box center [334, 313] width 153 height 27
type input "600"
click at [467, 321] on input "text" at bounding box center [524, 313] width 133 height 27
click at [465, 345] on span "Euro" at bounding box center [522, 347] width 175 height 23
type input "Euro"
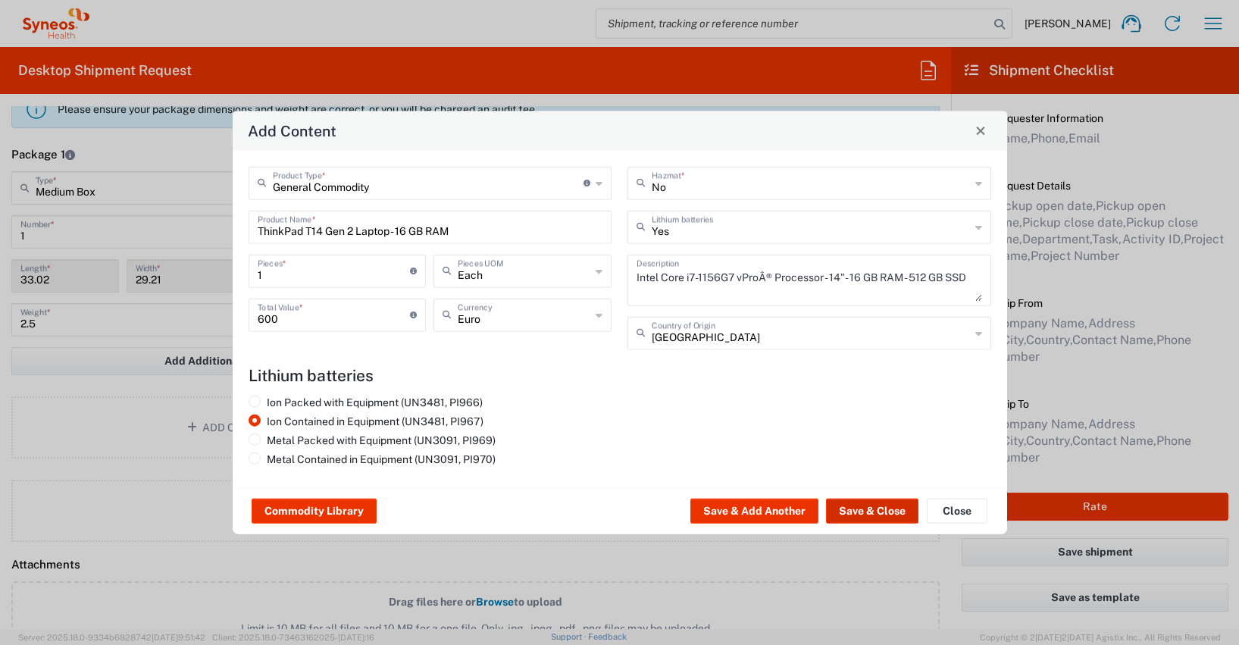
click at [866, 508] on button "Save & Close" at bounding box center [872, 511] width 92 height 24
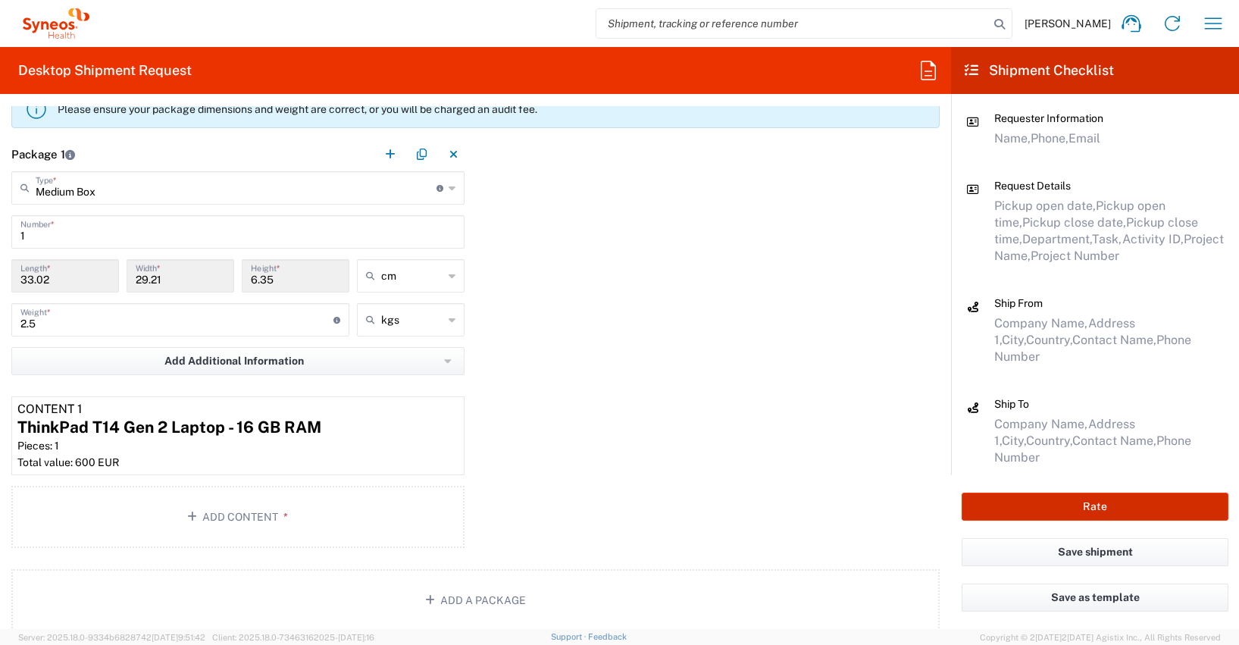
click at [1085, 503] on button "Rate" at bounding box center [1095, 507] width 267 height 28
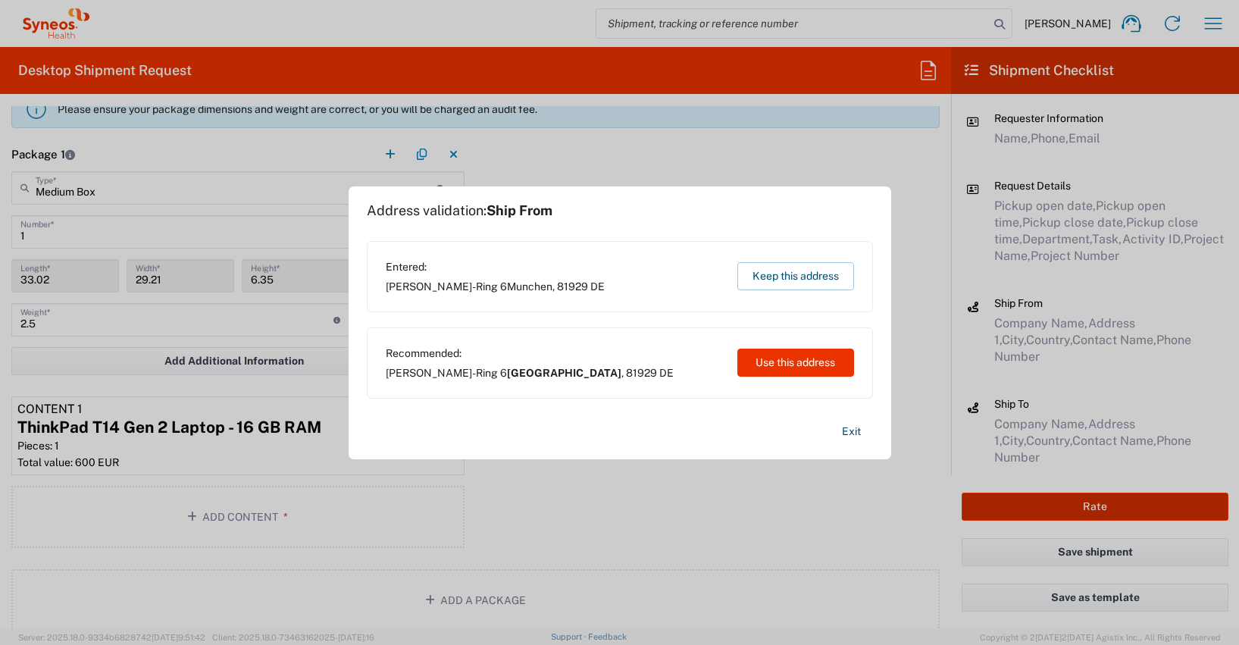
type input "4510 DEPARTMENTAL EXPENSE"
click at [784, 359] on button "Use this address" at bounding box center [795, 363] width 117 height 28
type input "[GEOGRAPHIC_DATA]"
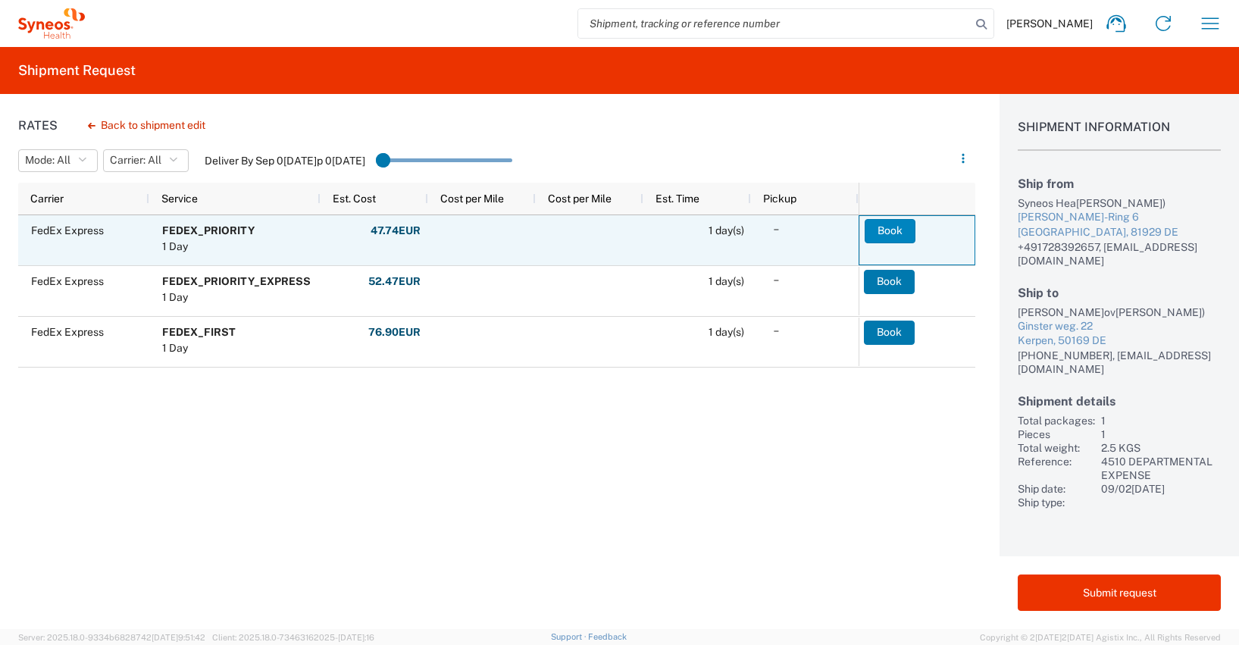
click at [883, 227] on button "Book" at bounding box center [890, 231] width 51 height 24
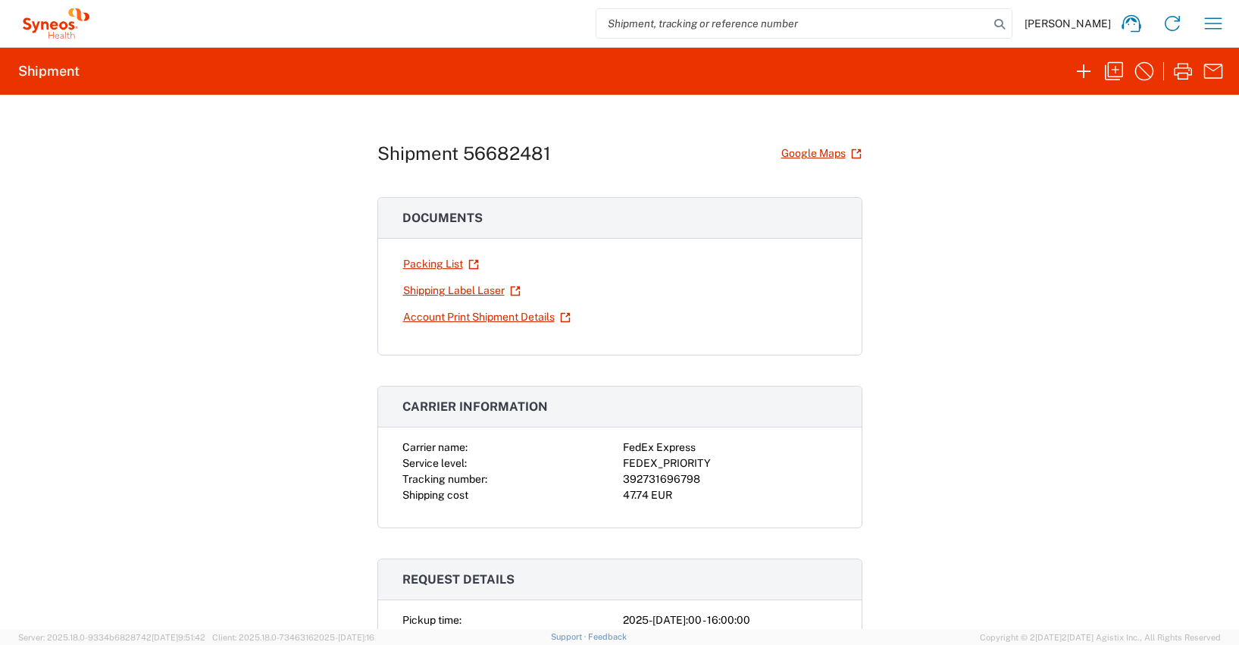
click at [662, 478] on div "392731696798" at bounding box center [730, 479] width 214 height 16
copy div "392731696798"
